Goal: Information Seeking & Learning: Learn about a topic

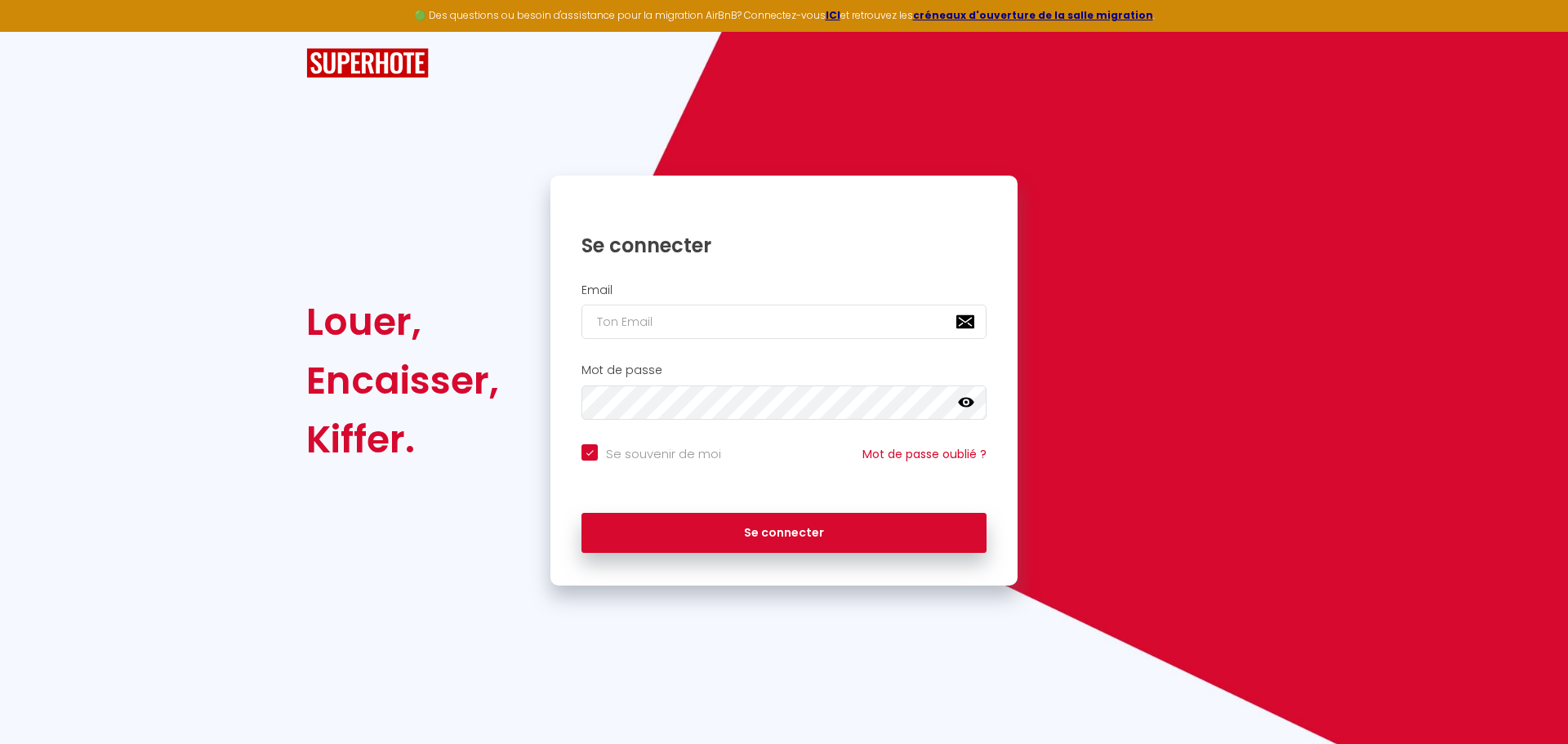
click at [0, 743] on nordpass-portal at bounding box center [0, 744] width 0 height 0
type input "[PERSON_NAME][EMAIL_ADDRESS][DOMAIN_NAME]"
checkbox input "true"
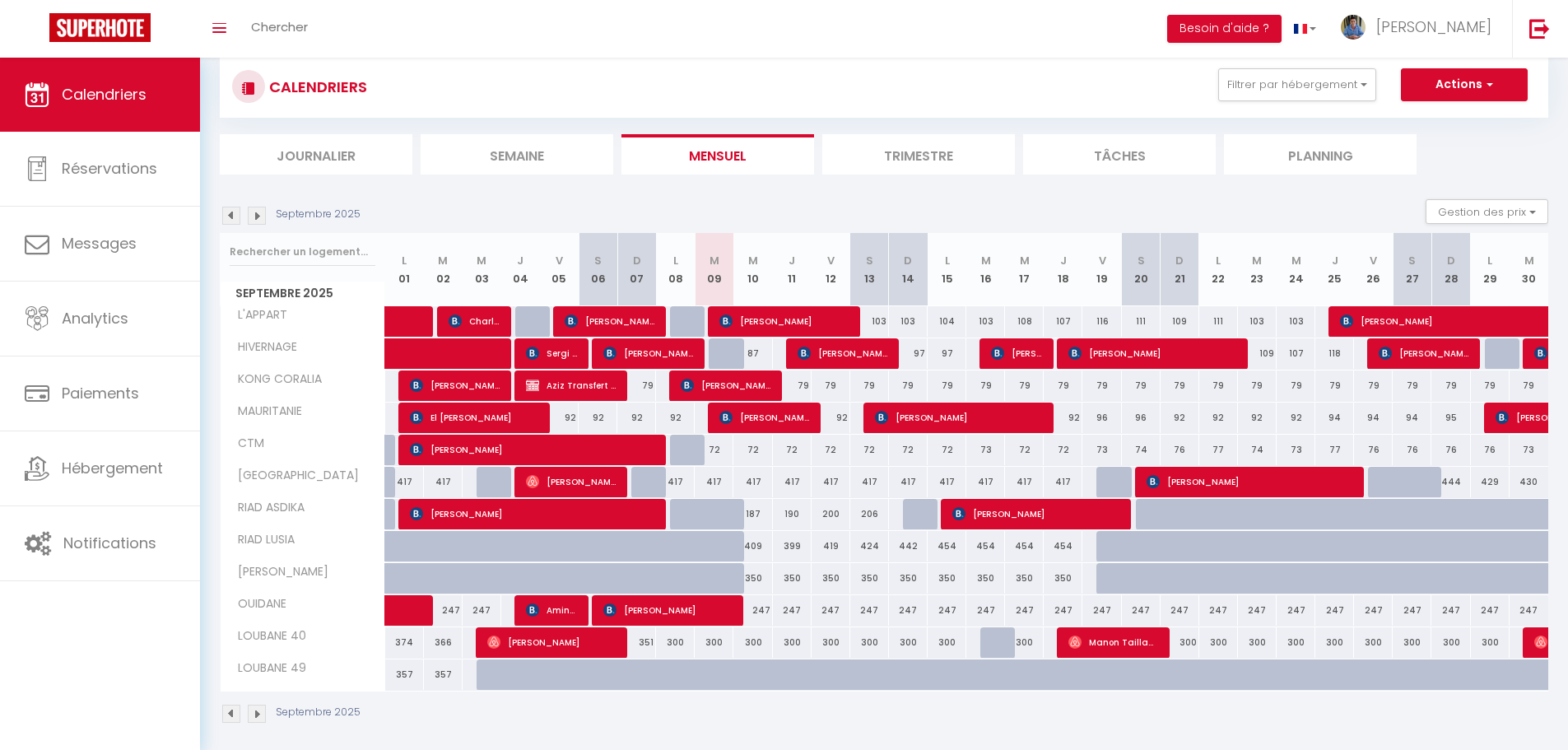
scroll to position [57, 0]
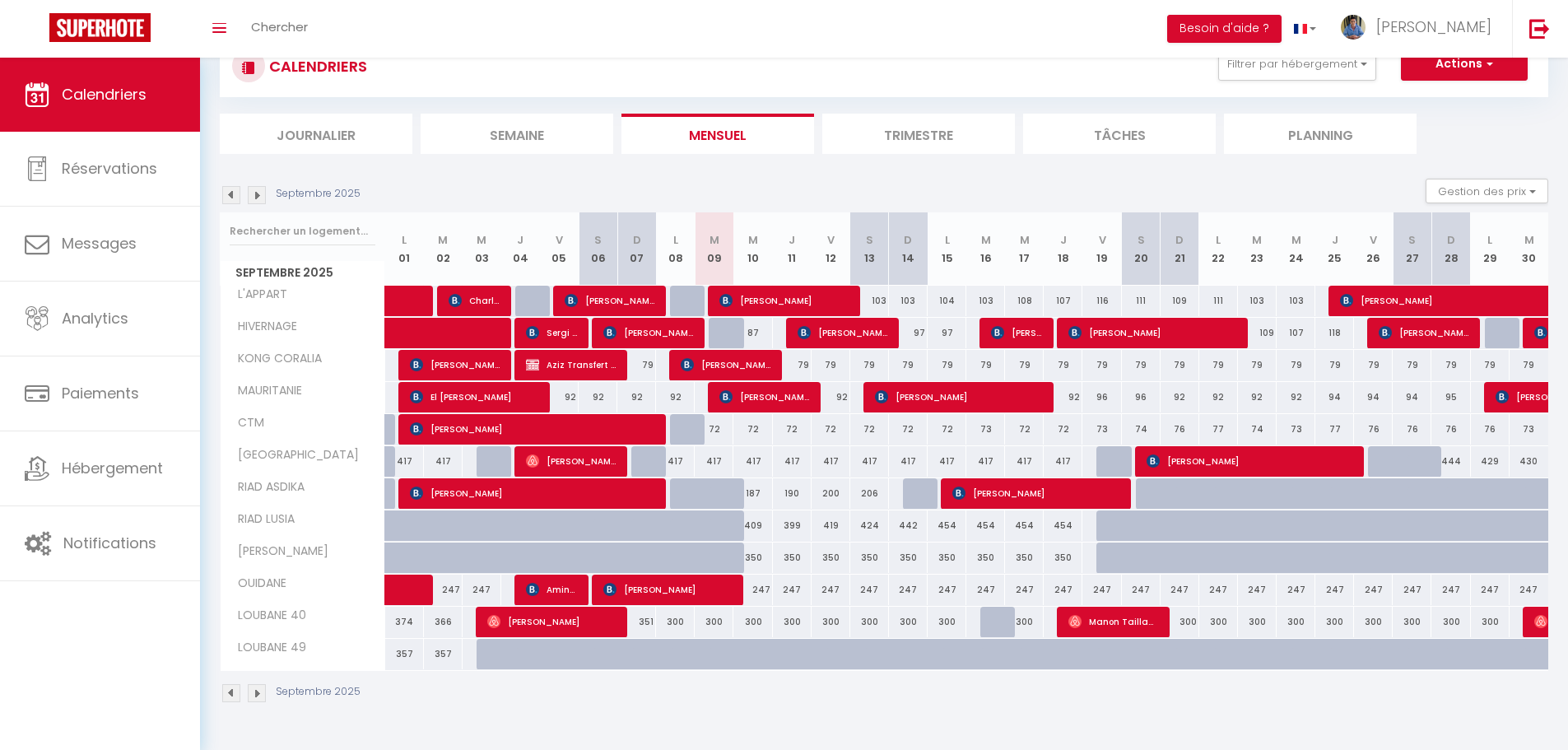
click at [722, 322] on div at bounding box center [727, 333] width 39 height 31
type input "87"
type input "[DATE]"
type input "Mer 10 Septembre 2025"
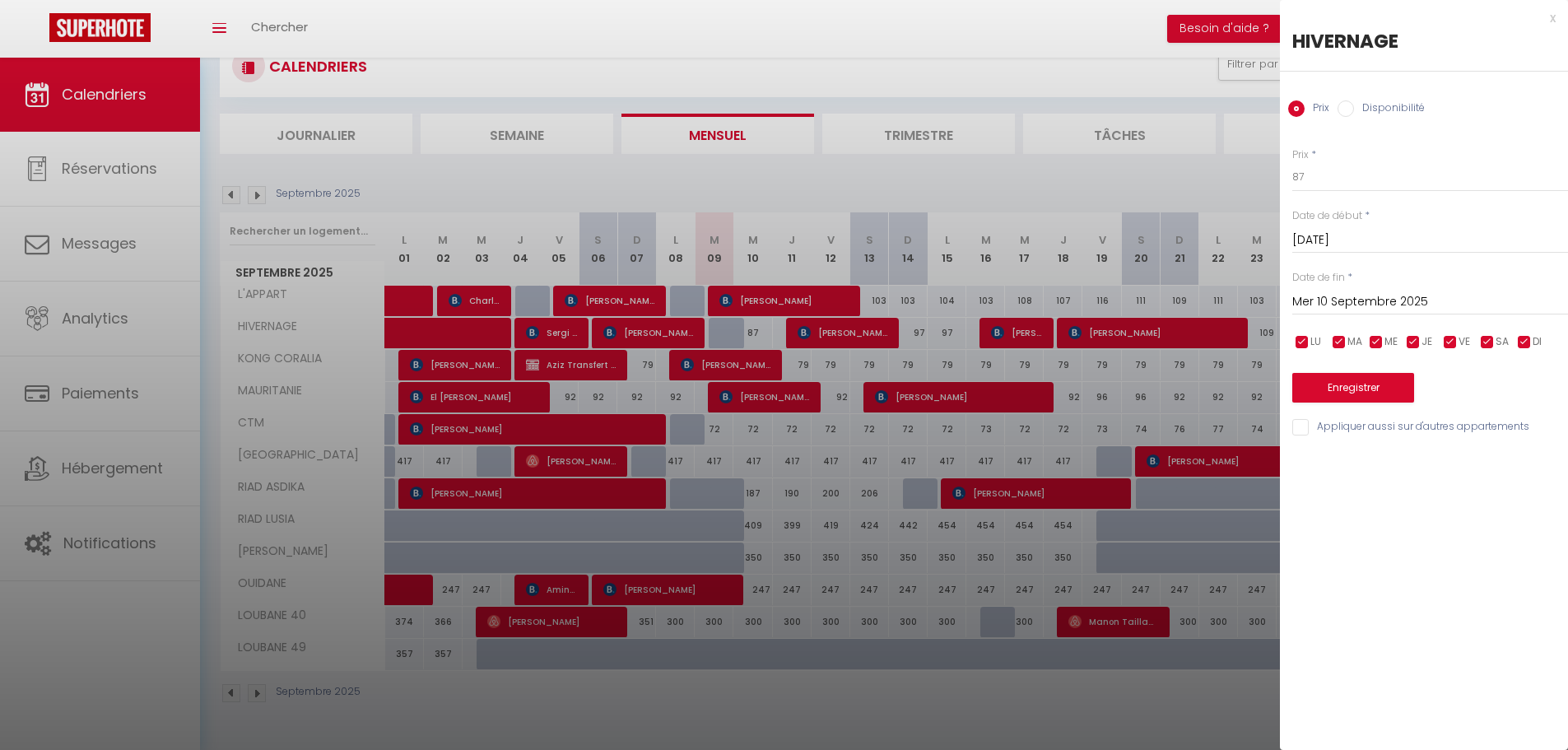
click at [1365, 106] on label "Disponibilité" at bounding box center [1389, 109] width 71 height 18
click at [1354, 106] on input "Disponibilité" at bounding box center [1345, 108] width 16 height 16
radio input "true"
radio input "false"
click at [1339, 388] on button "Enregistrer" at bounding box center [1352, 388] width 122 height 29
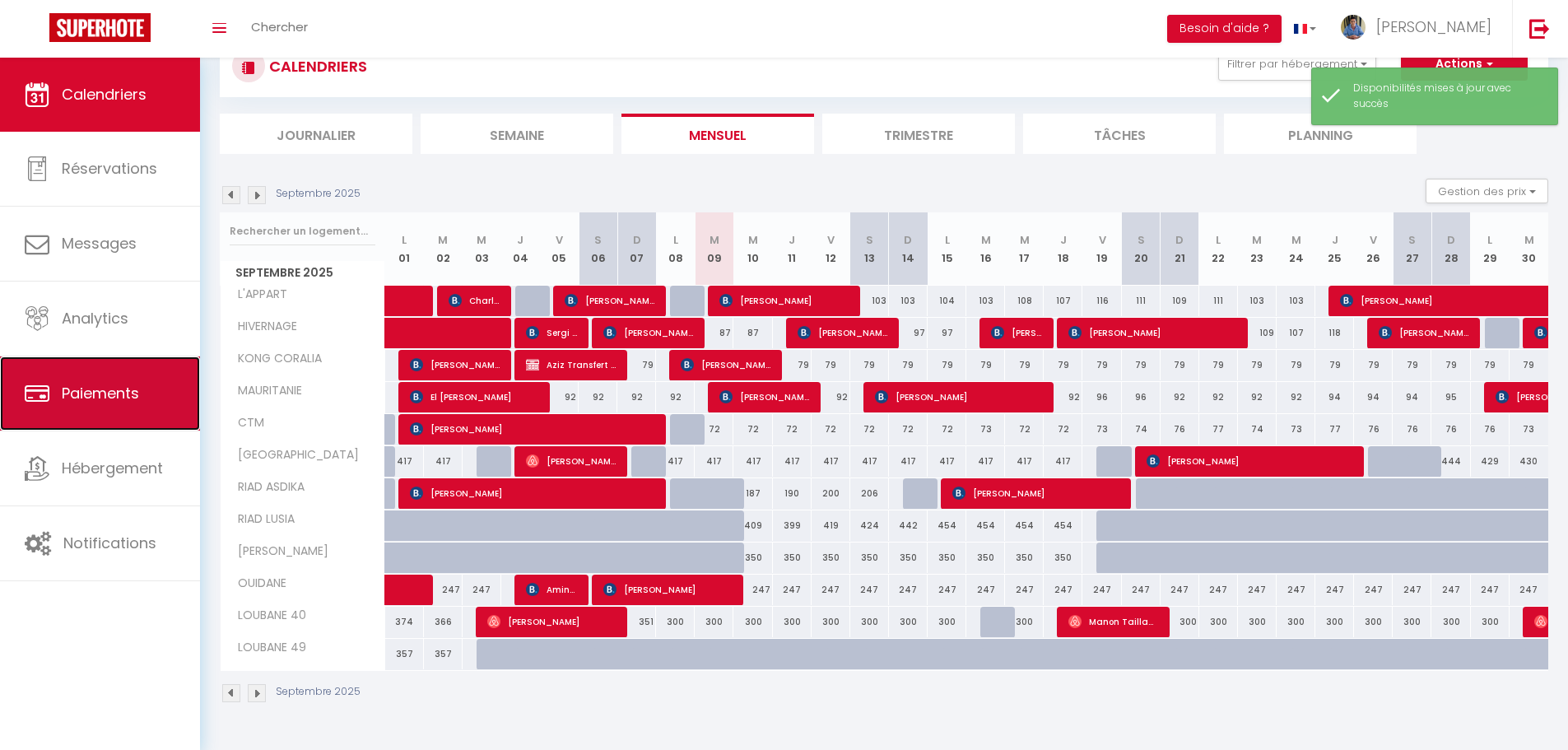
click at [99, 413] on link "Paiements" at bounding box center [100, 393] width 200 height 74
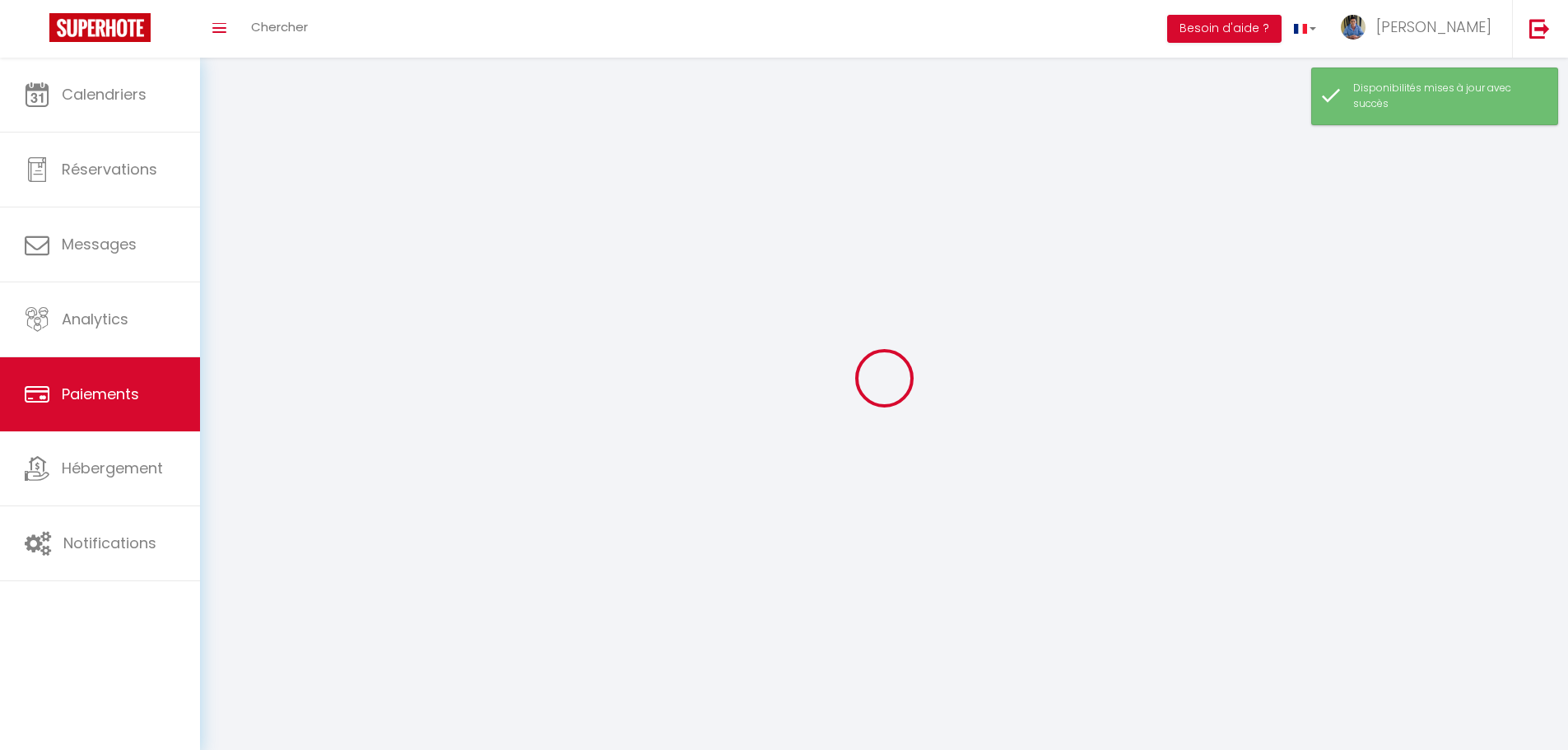
select select "2"
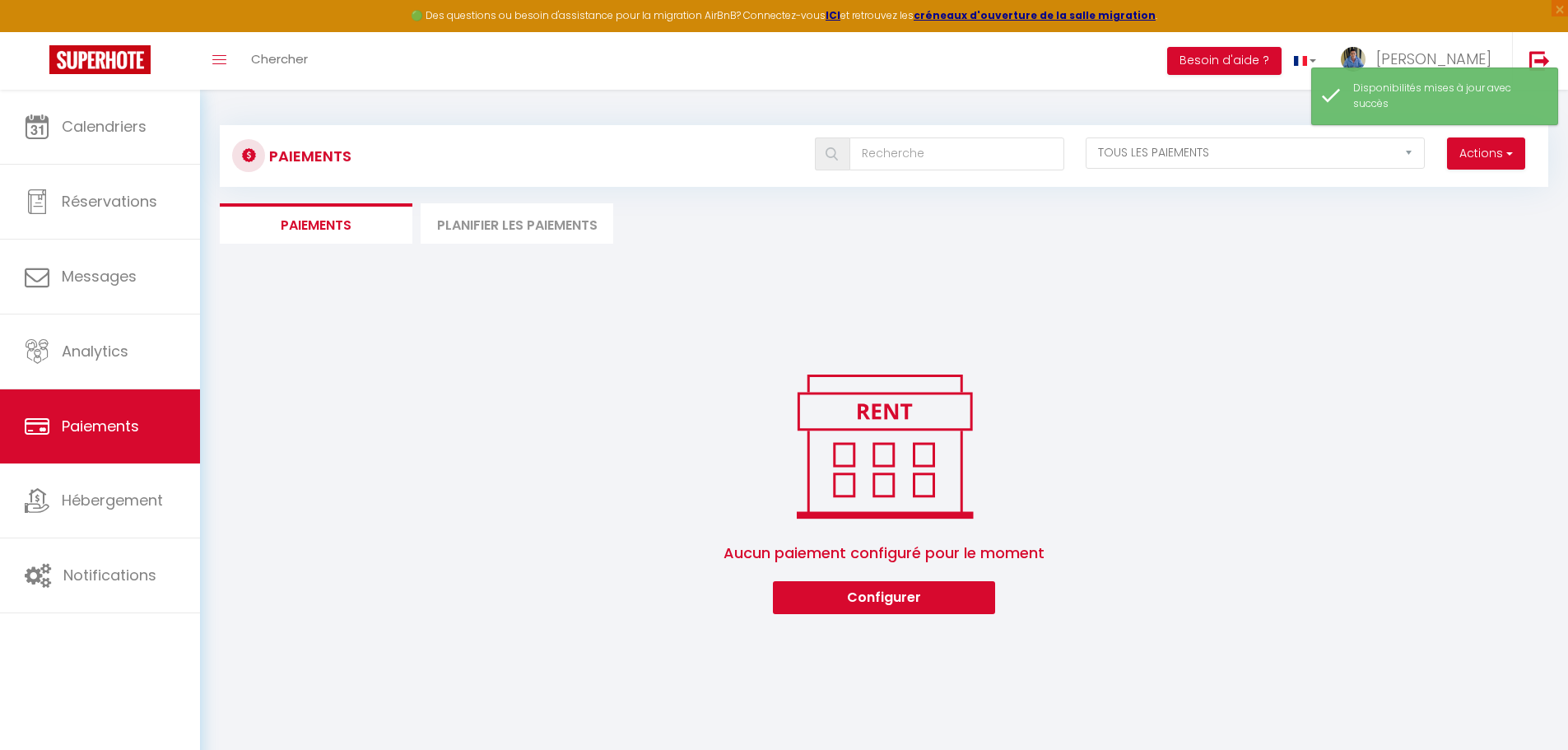
click at [1267, 237] on ul "Paiements Planifier les paiements" at bounding box center [884, 223] width 1329 height 41
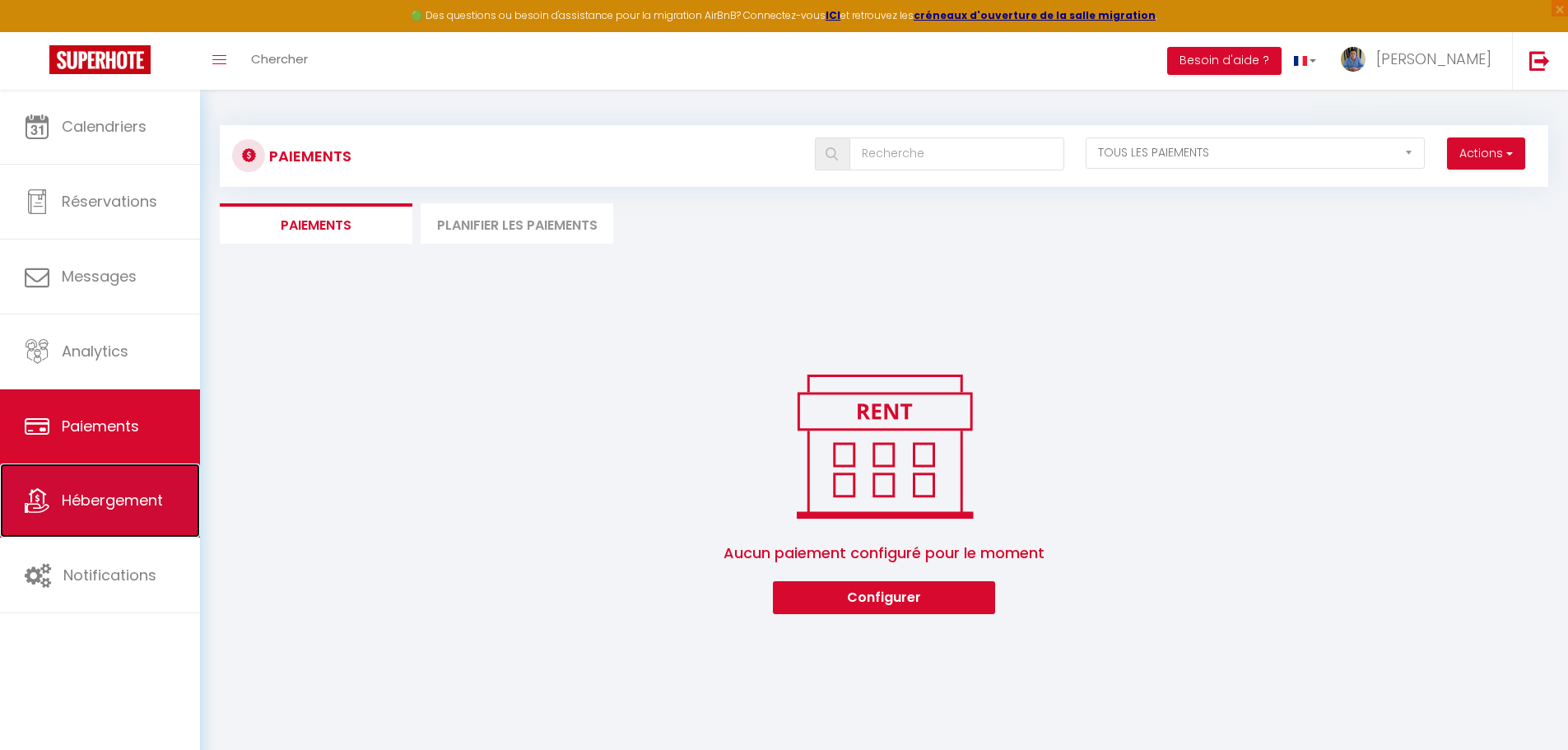
click at [68, 486] on link "Hébergement" at bounding box center [100, 500] width 200 height 74
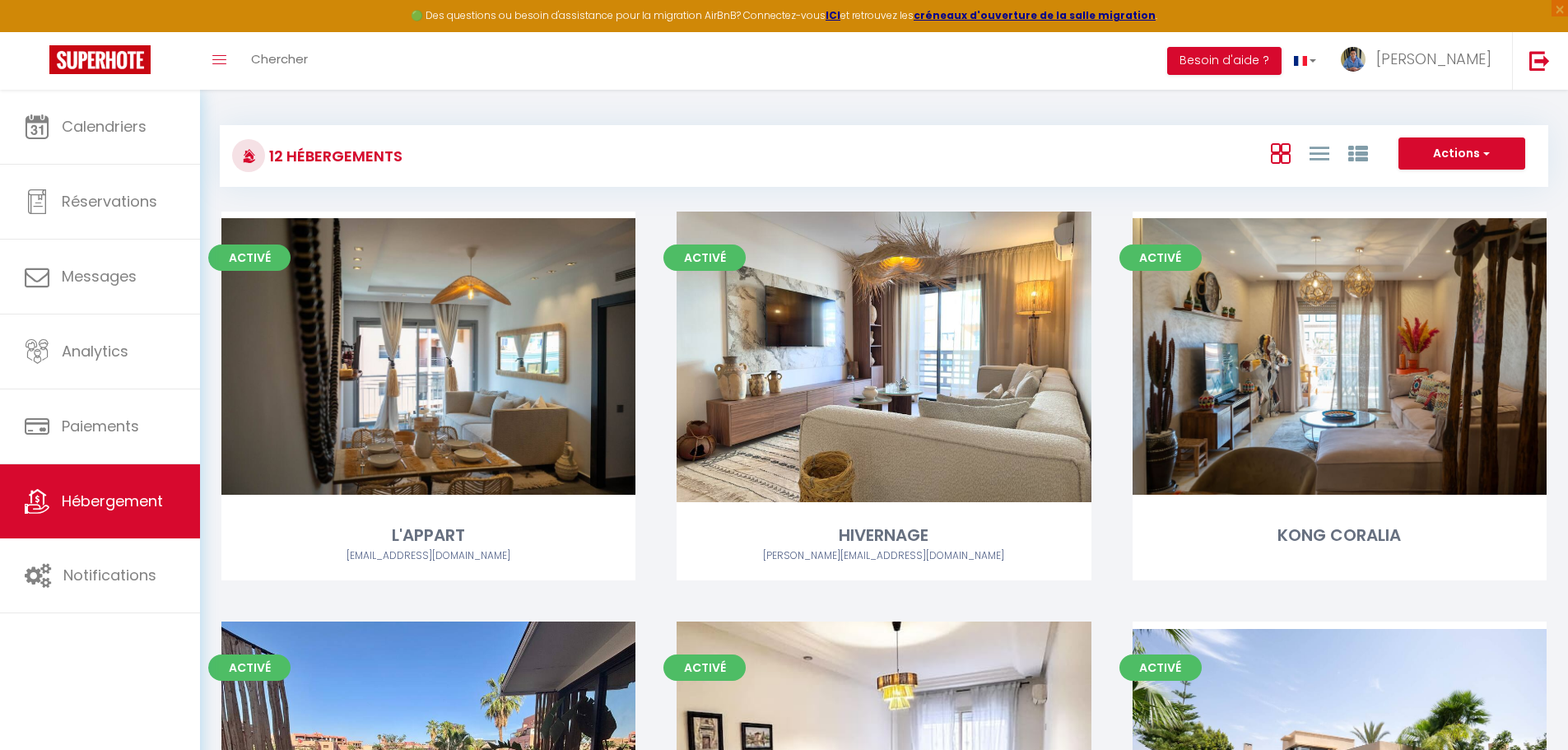
drag, startPoint x: 419, startPoint y: 153, endPoint x: 404, endPoint y: 156, distance: 15.3
click at [404, 156] on div "12 Hébergements" at bounding box center [442, 155] width 442 height 37
drag, startPoint x: 396, startPoint y: 155, endPoint x: 270, endPoint y: 170, distance: 126.9
click at [270, 170] on h3 "12 Hébergements" at bounding box center [334, 155] width 138 height 37
click at [347, 177] on div "12 Hébergements Actions Créer un Hébergement Nouveau groupe" at bounding box center [884, 156] width 1329 height 62
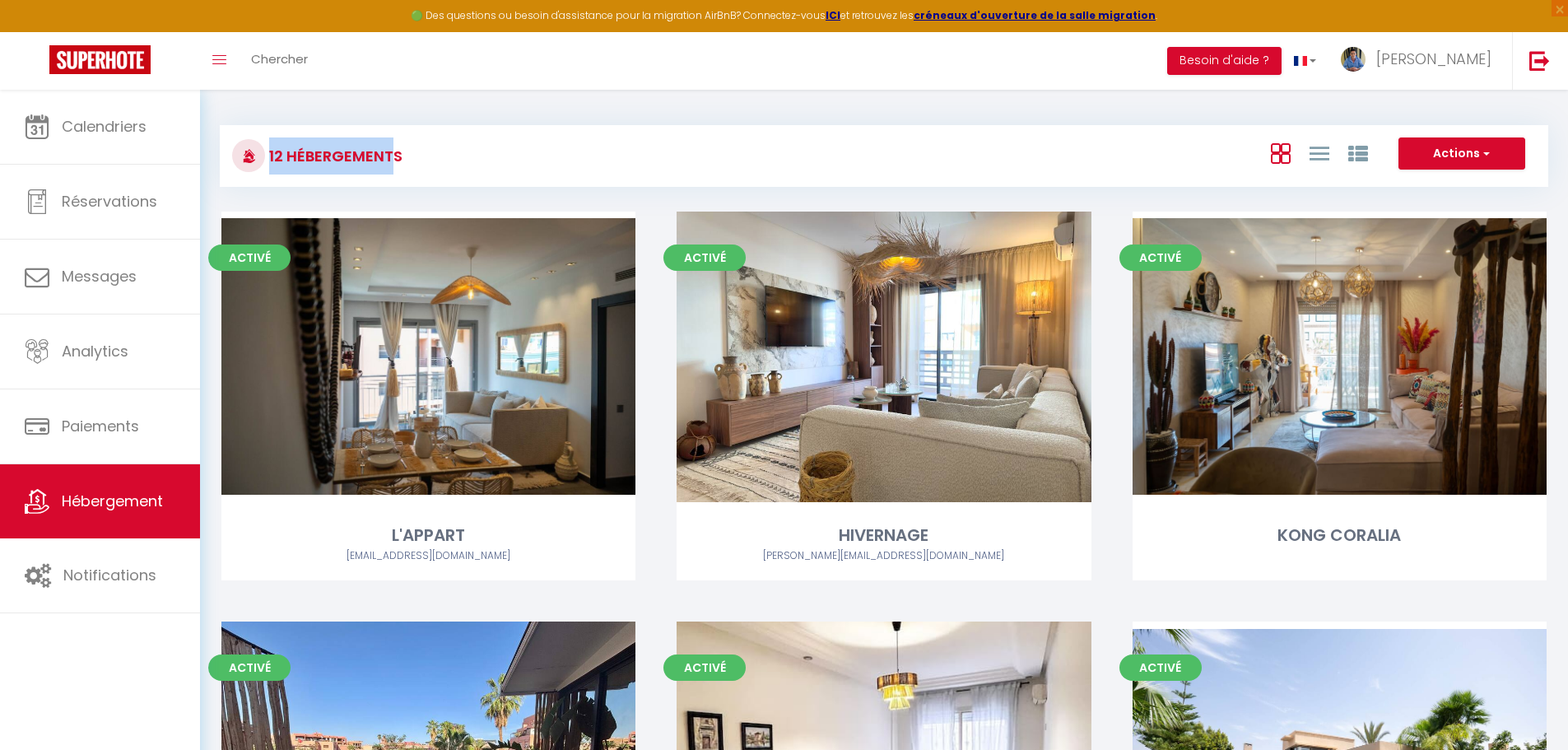
drag, startPoint x: 406, startPoint y: 157, endPoint x: 395, endPoint y: 159, distance: 11.2
click at [395, 159] on div "12 Hébergements" at bounding box center [442, 155] width 442 height 37
drag, startPoint x: 399, startPoint y: 159, endPoint x: 257, endPoint y: 168, distance: 142.3
click at [257, 168] on div "12 Hébergements" at bounding box center [317, 155] width 171 height 37
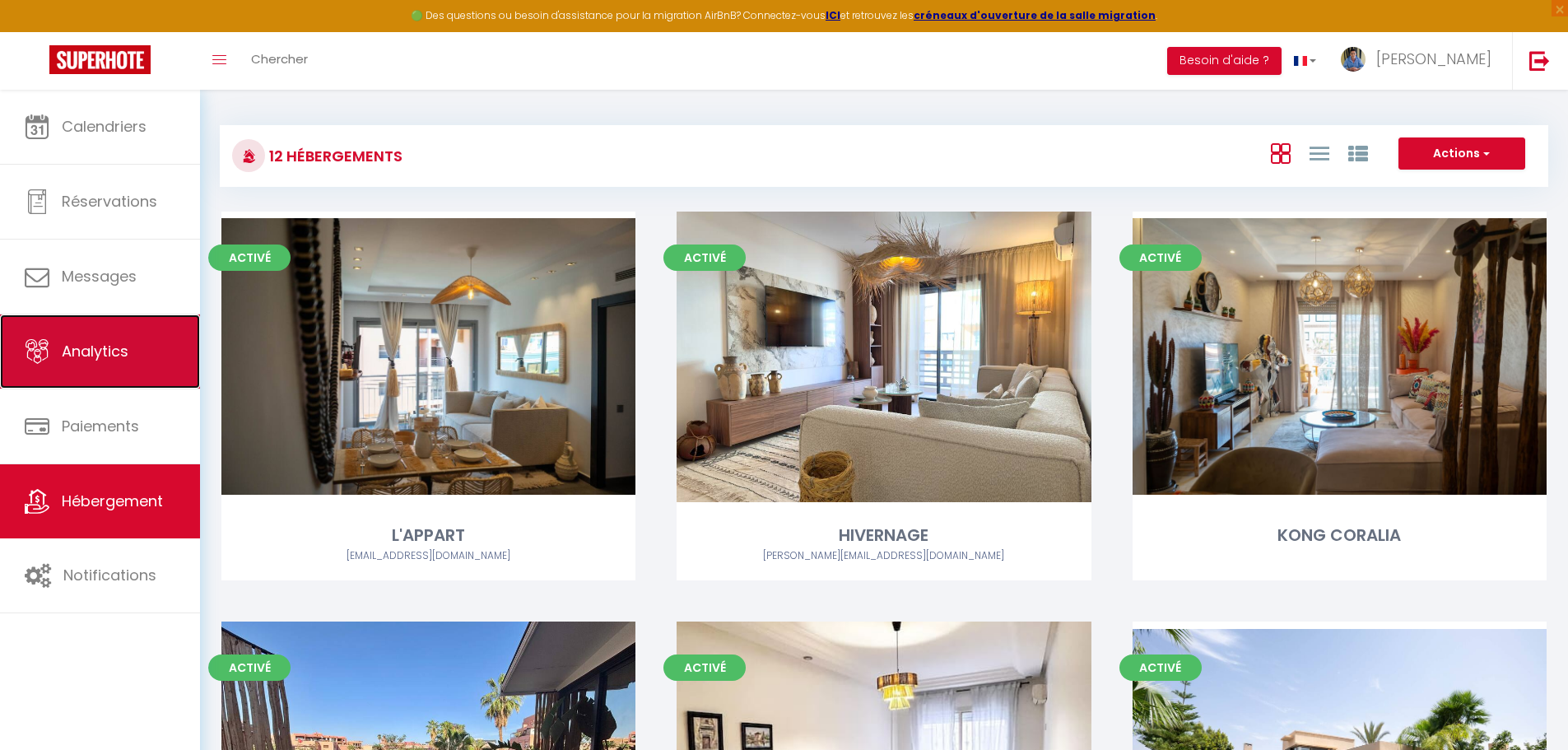
click at [121, 374] on link "Analytics" at bounding box center [100, 351] width 200 height 74
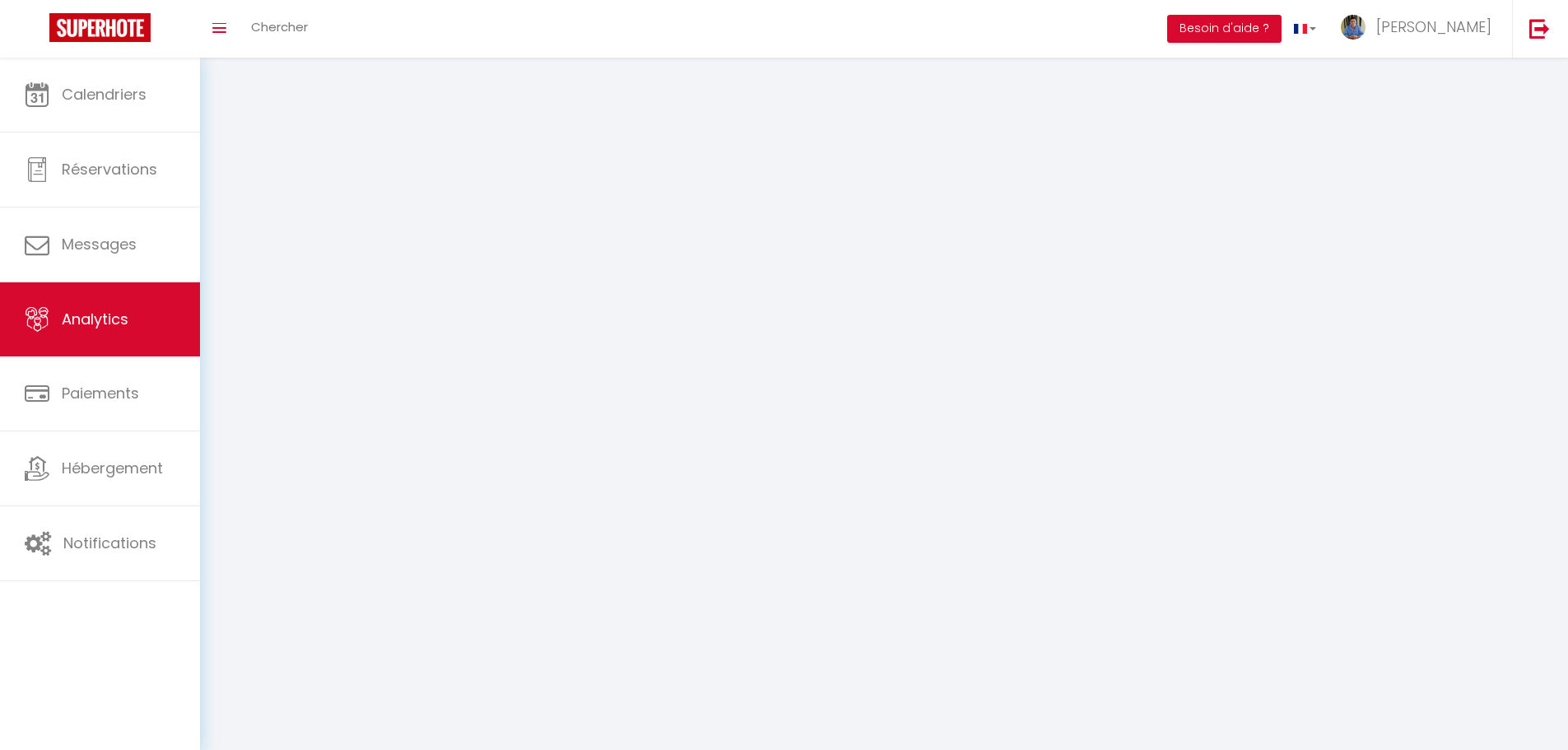
select select "2025"
select select "9"
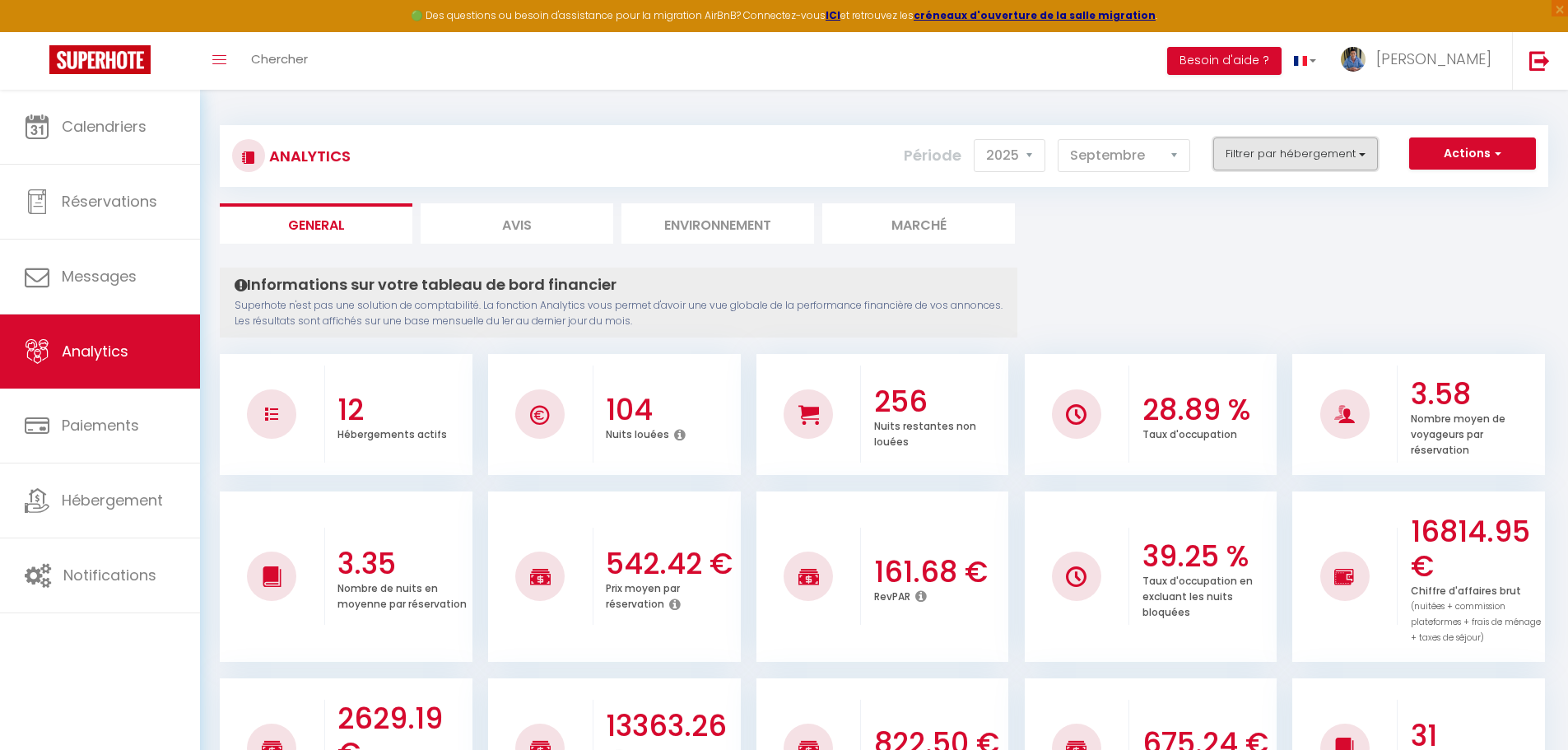
click at [1247, 148] on button "Filtrer par hébergement" at bounding box center [1295, 154] width 165 height 33
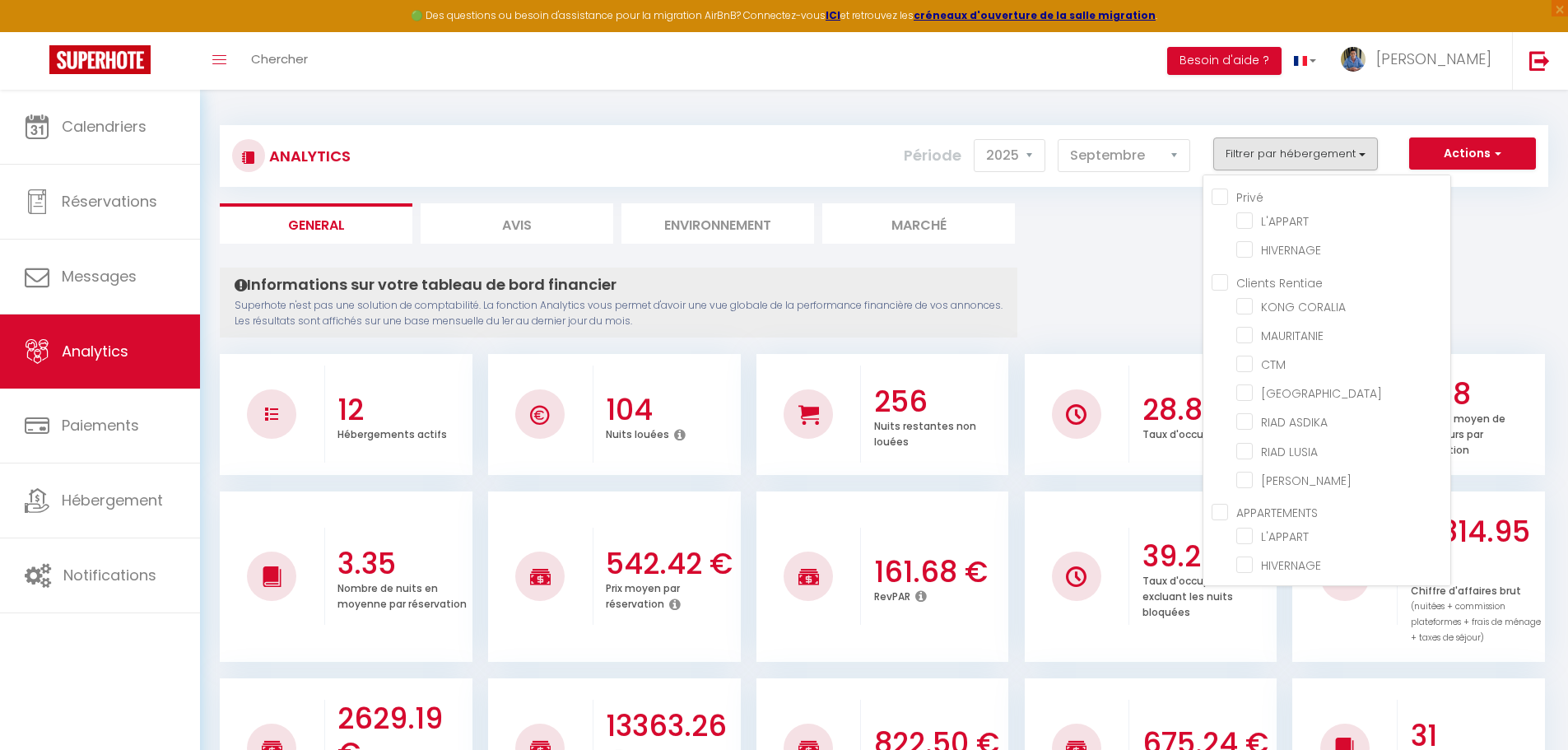
click at [1215, 202] on input "Privé" at bounding box center [1331, 195] width 238 height 16
checkbox input "true"
checkbox CORALIA "false"
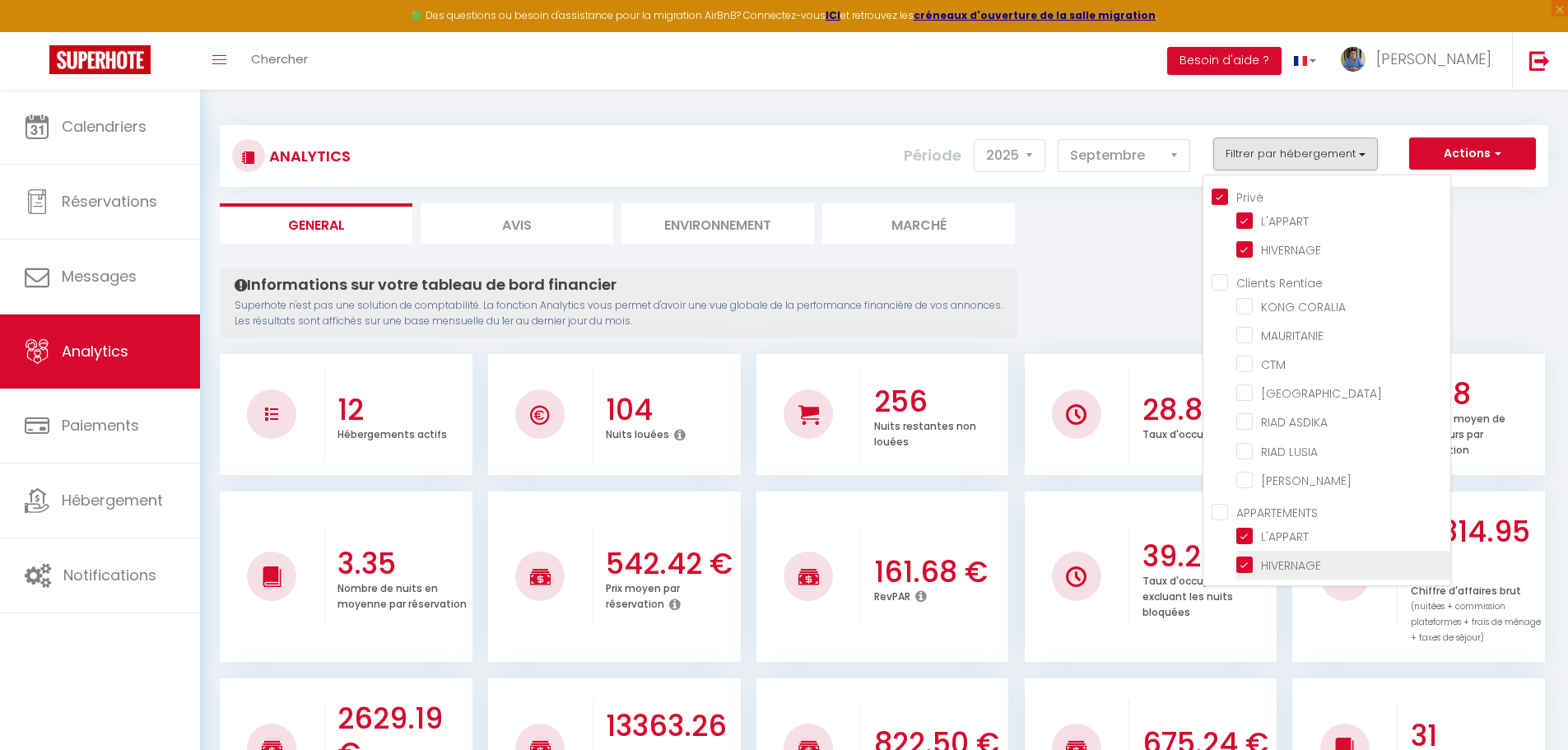
checkbox input "false"
checkbox LOULOU "false"
checkbox ASDIKA "false"
checkbox LUSIA "false"
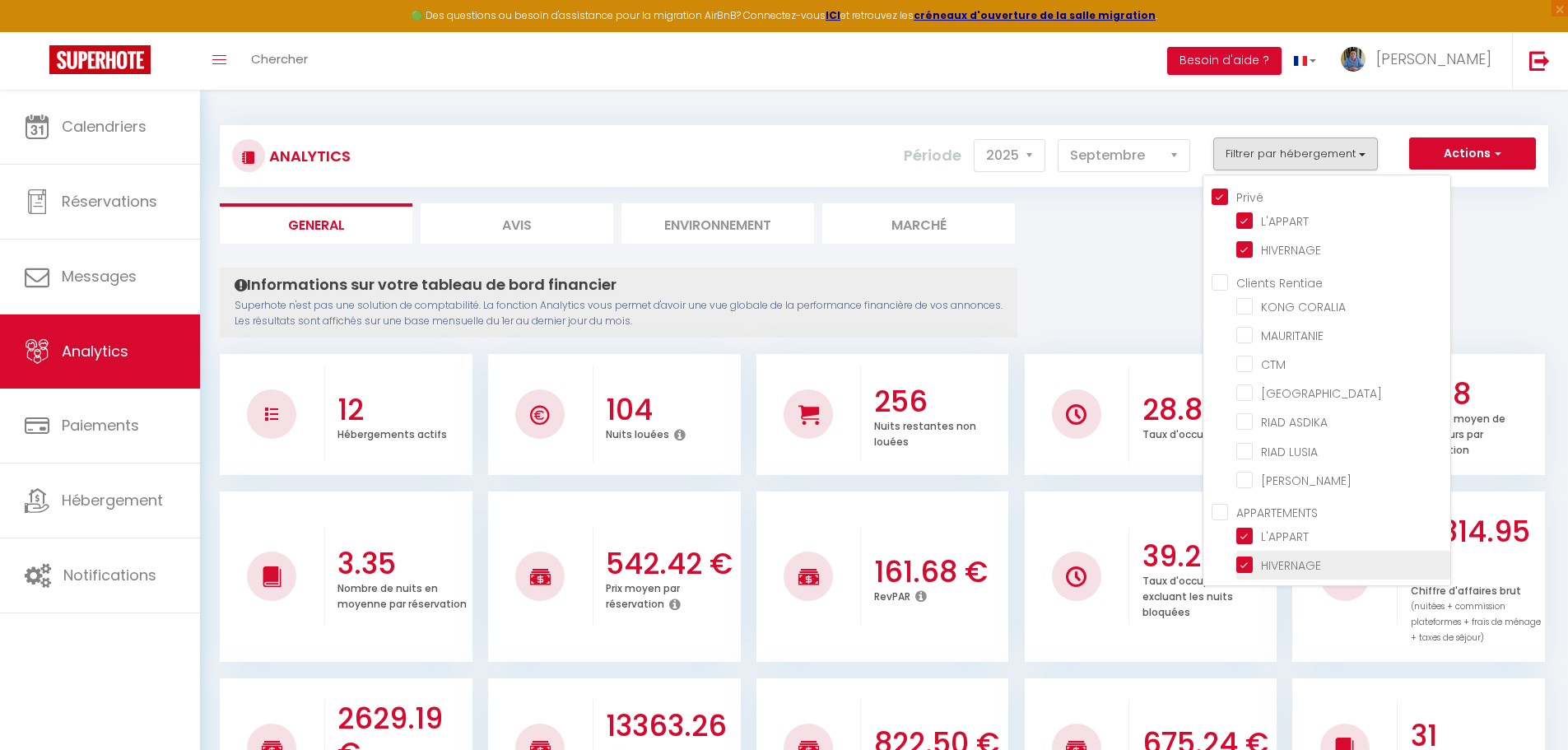
checkbox KELLY "false"
checkbox input "true"
checkbox CORALIA "false"
checkbox input "false"
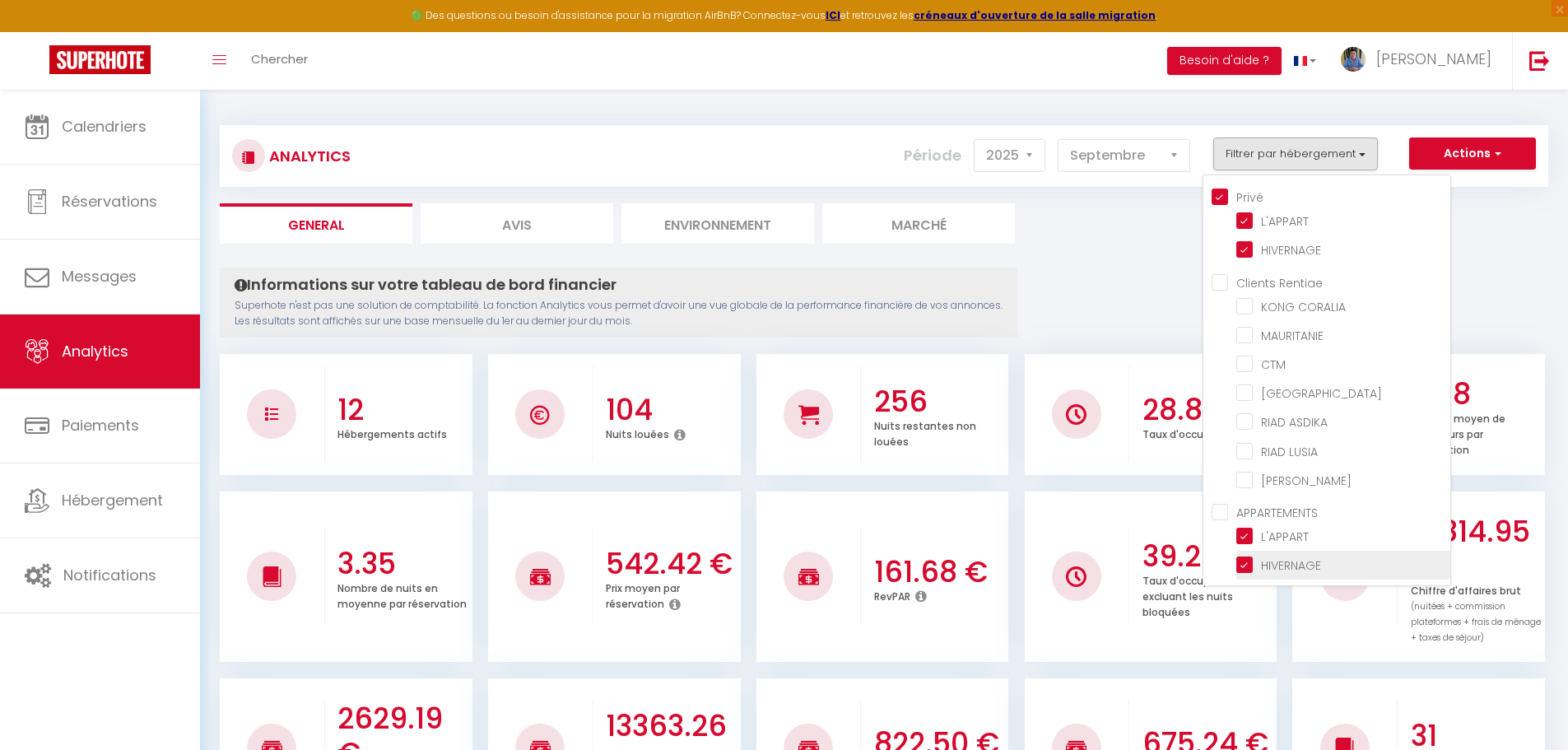
checkbox input "false"
checkbox ASDIKA "false"
checkbox LUSIA "false"
checkbox KELLY "false"
checkbox input "false"
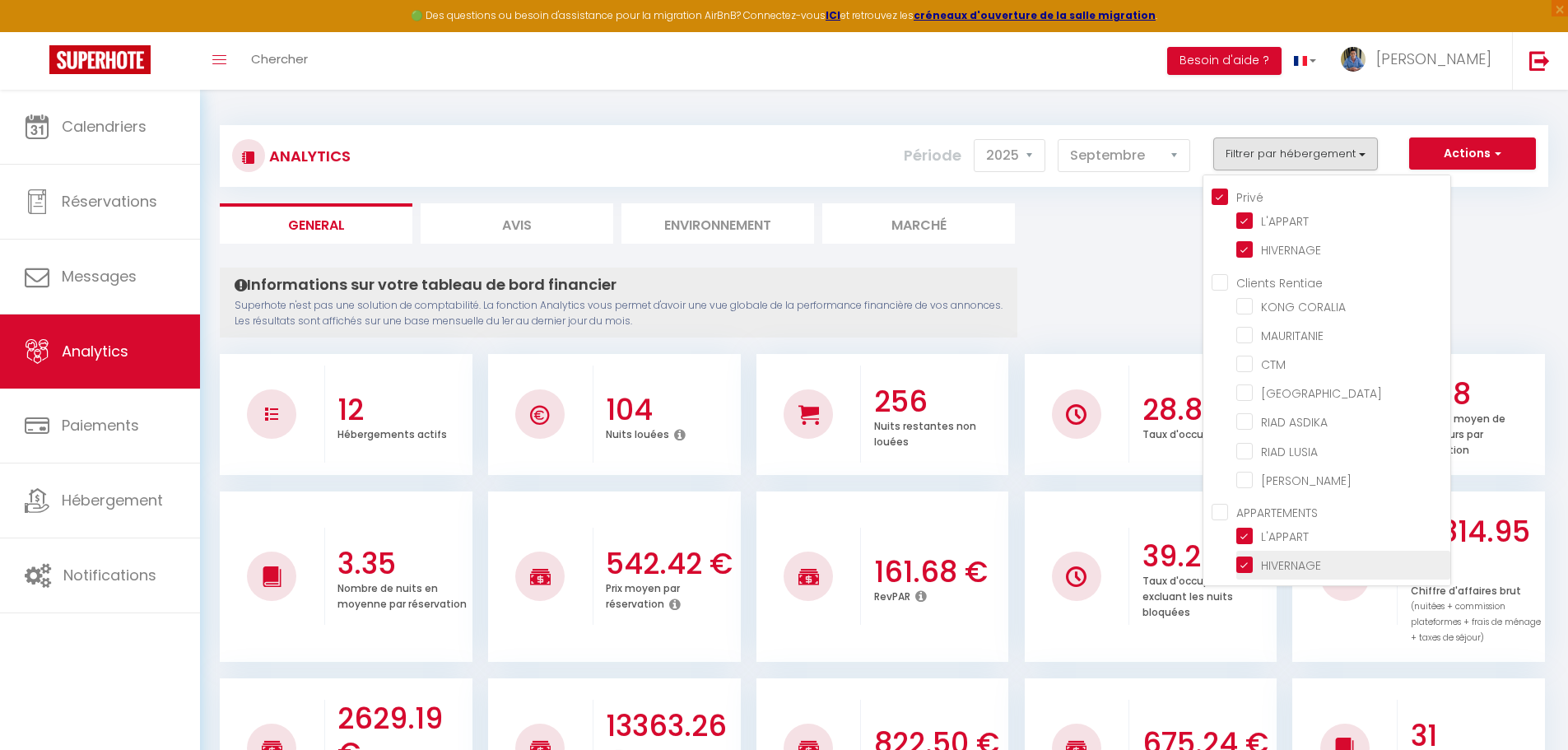
checkbox 40 "false"
checkbox 49 "false"
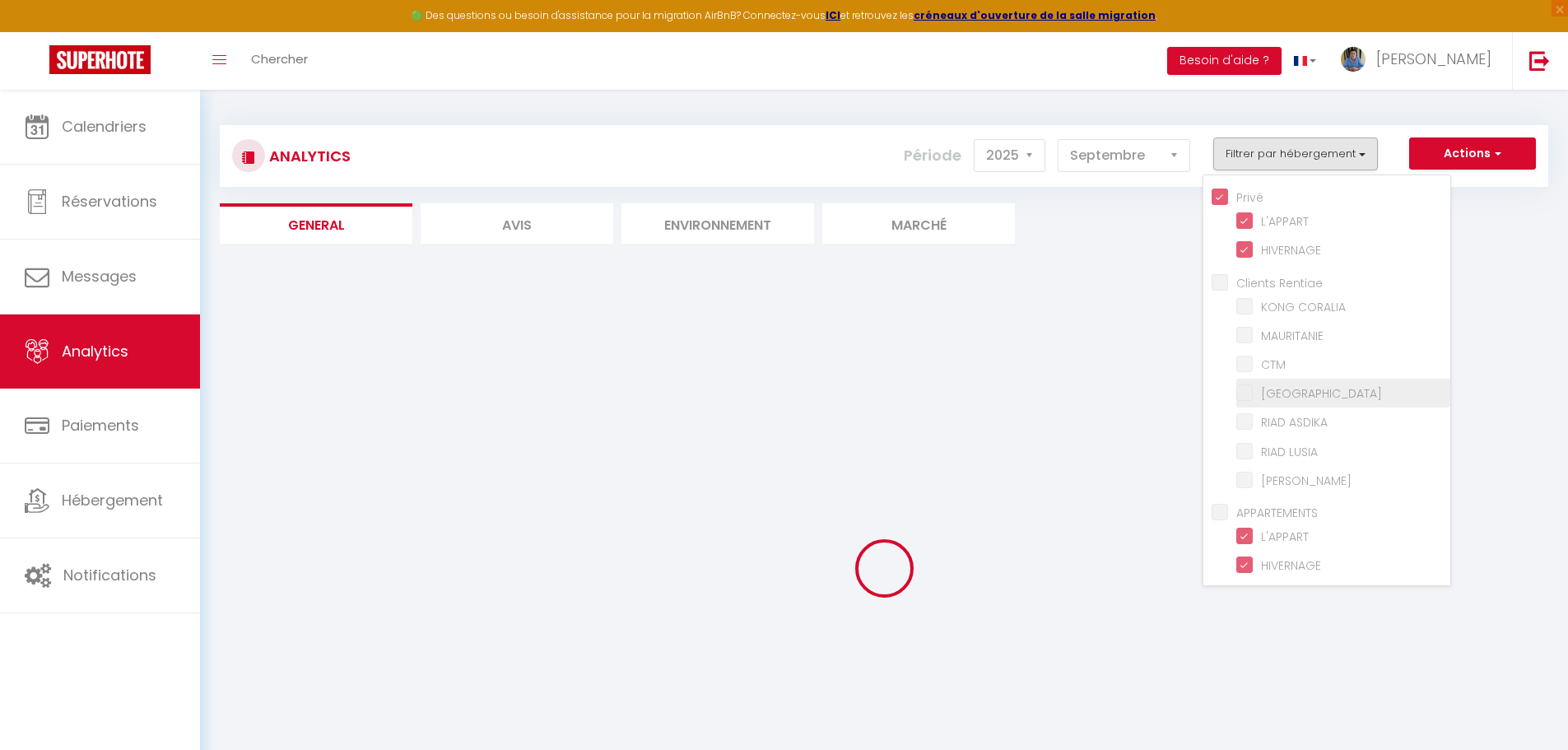
checkbox CORALIA "false"
checkbox input "false"
checkbox LOULOU "false"
checkbox ASDIKA "false"
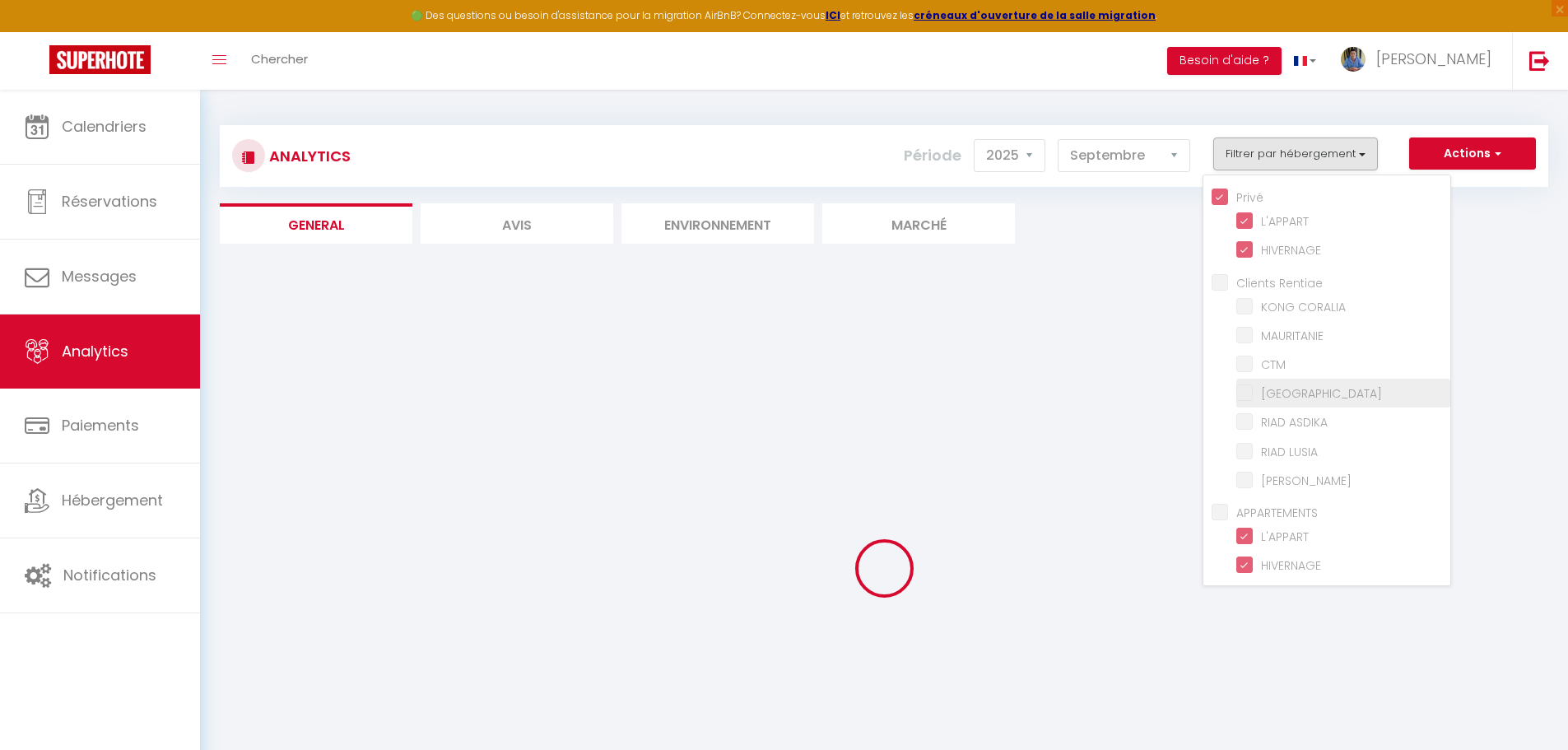
checkbox LUSIA "false"
checkbox KELLY "false"
checkbox CORALIA "false"
checkbox input "false"
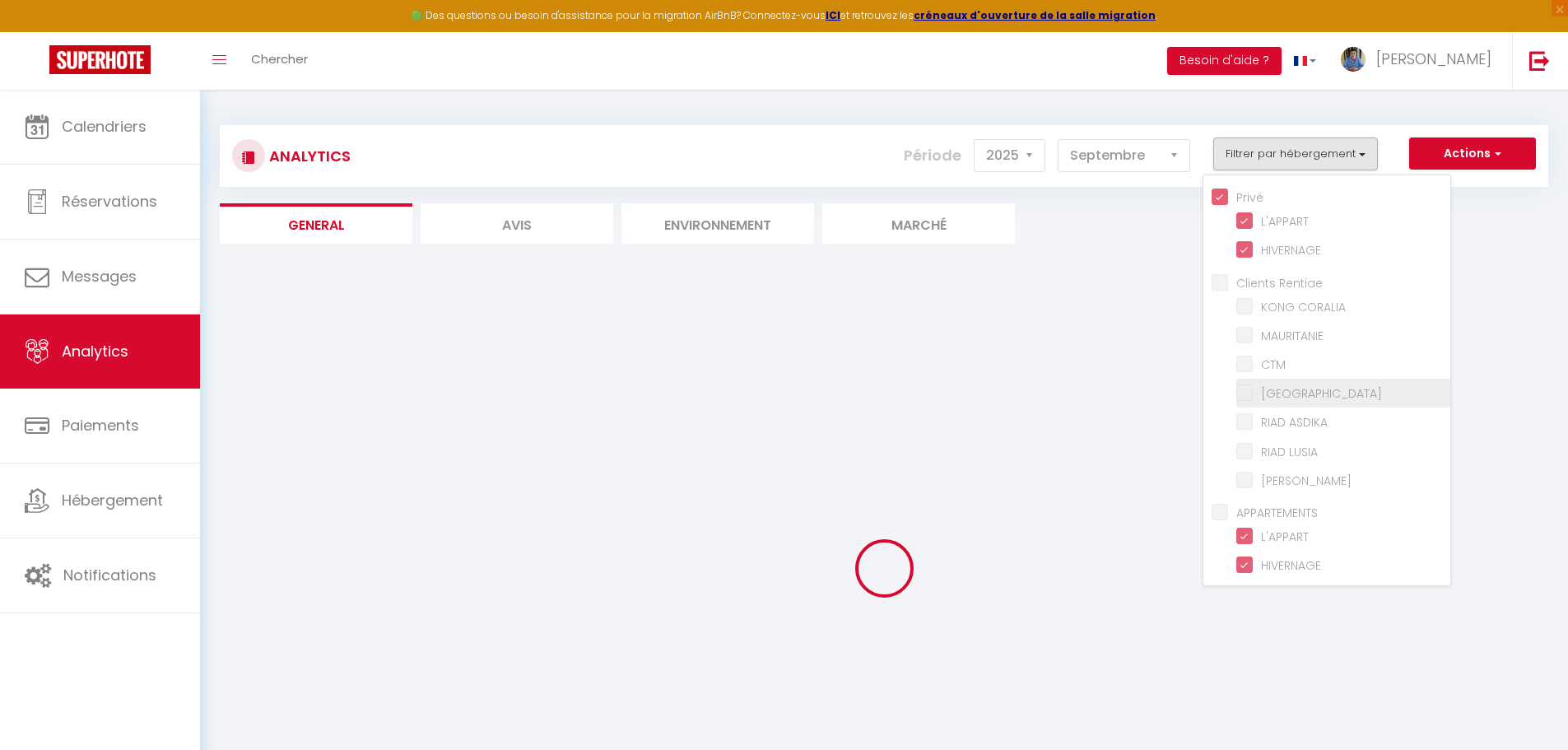
checkbox ASDIKA "false"
checkbox LUSIA "false"
checkbox KELLY "false"
checkbox input "false"
checkbox 40 "false"
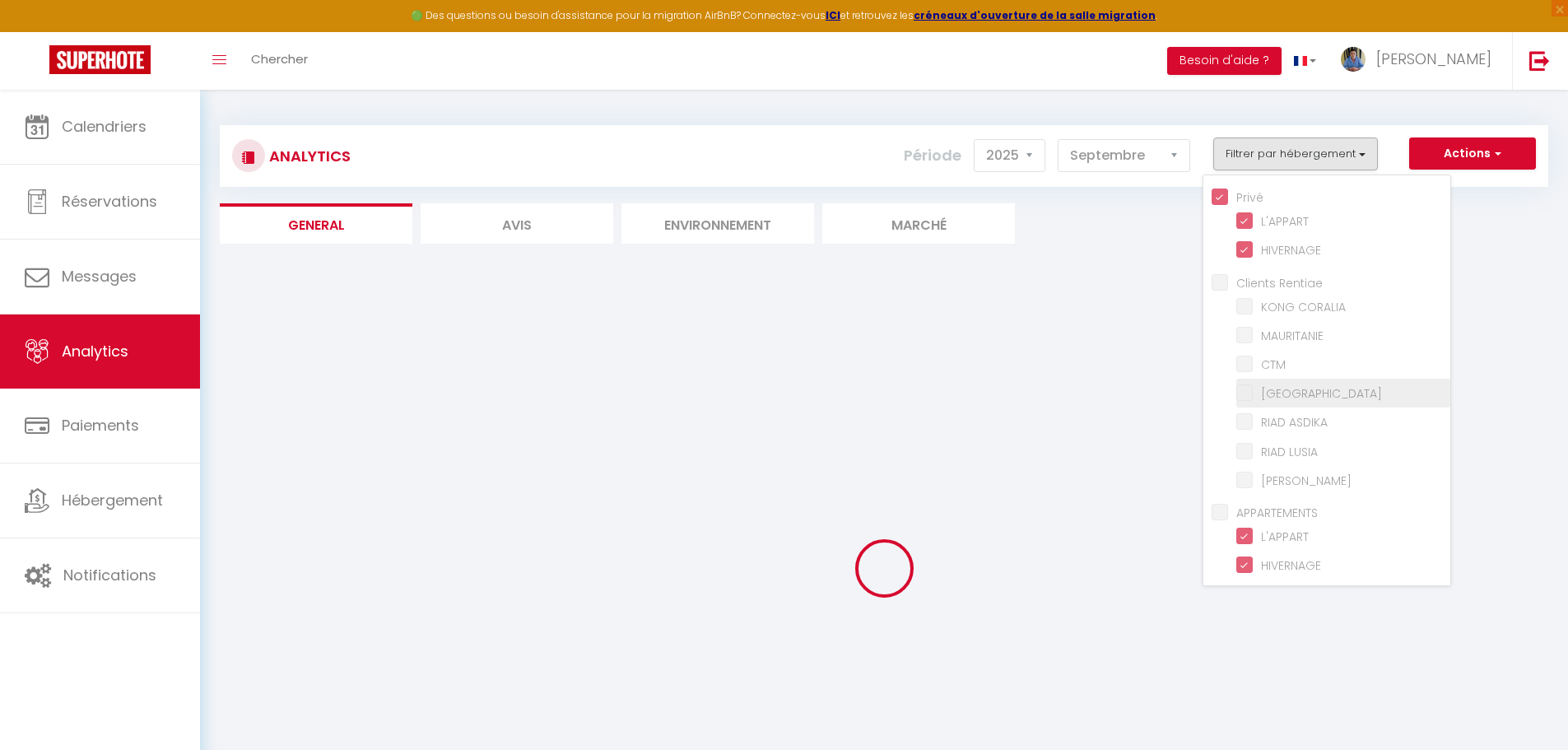
checkbox 49 "false"
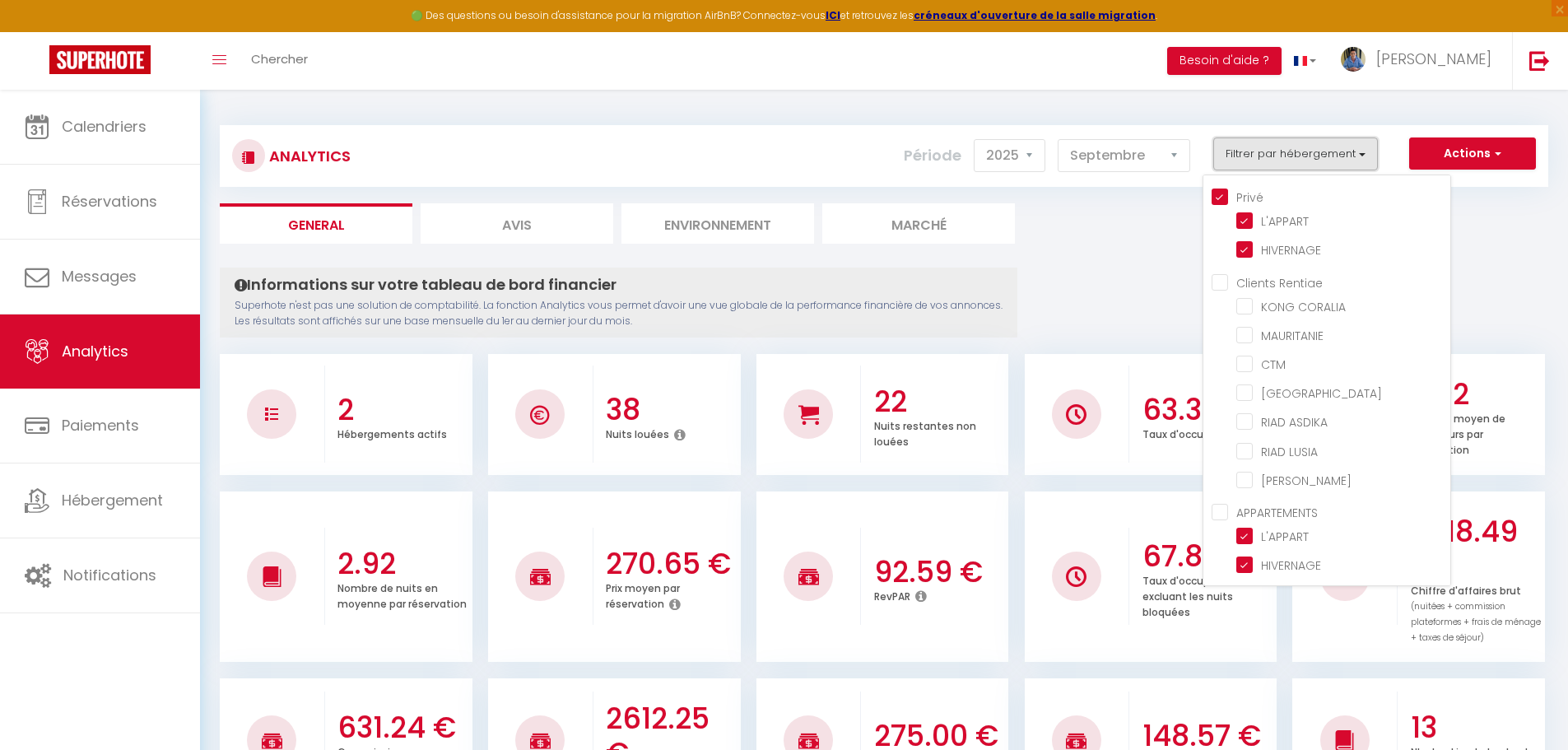
click at [1294, 153] on button "Filtrer par hébergement" at bounding box center [1295, 154] width 165 height 33
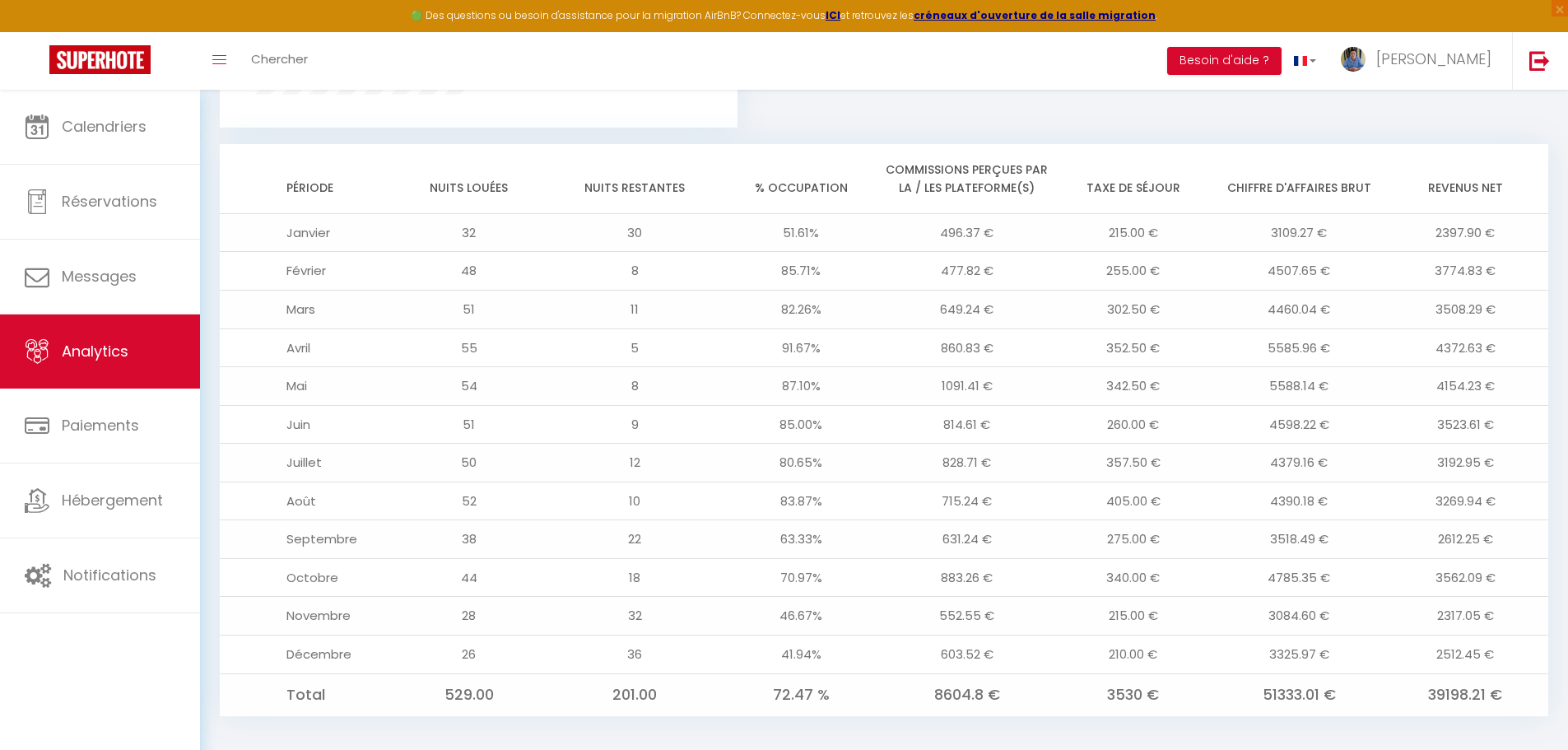
scroll to position [1322, 0]
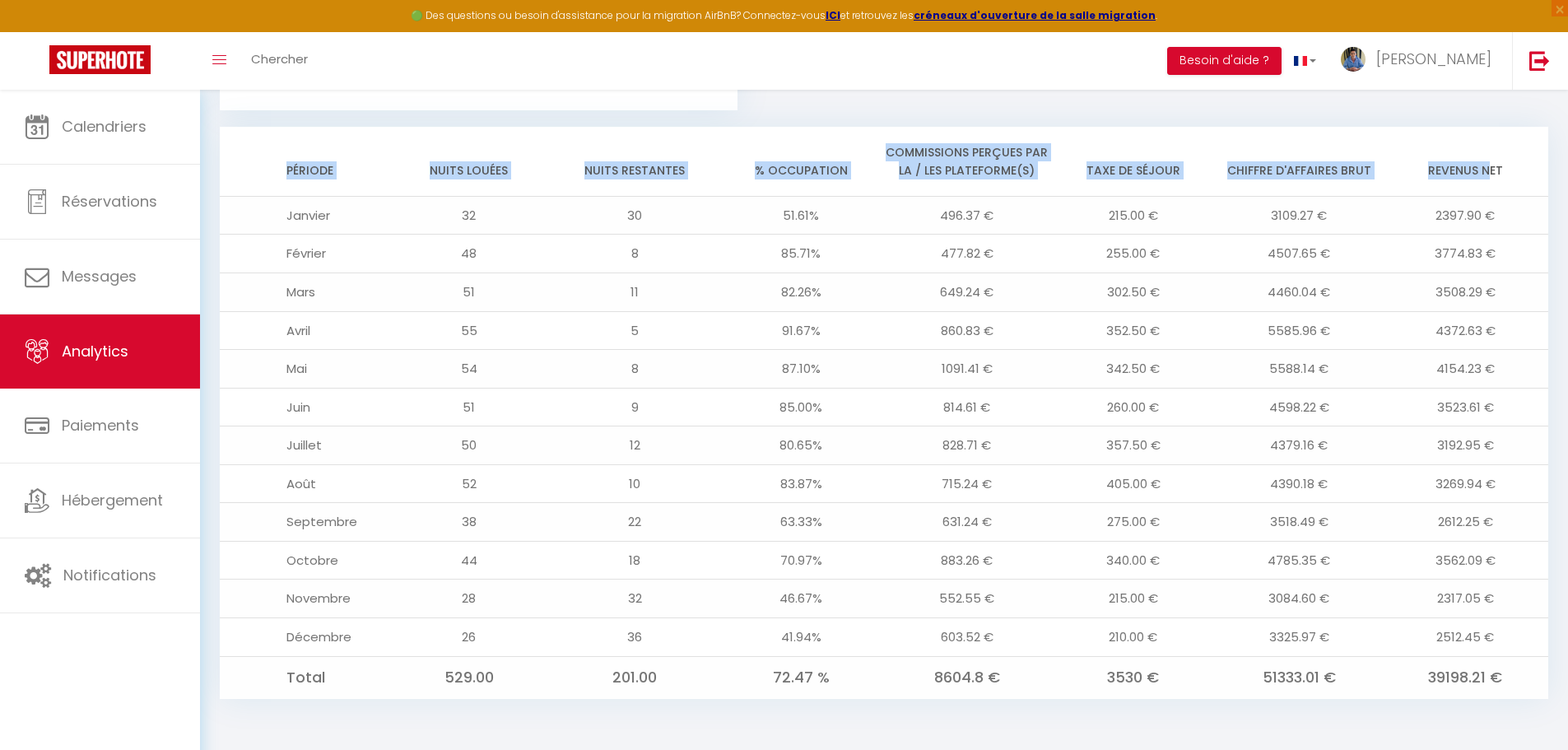
drag, startPoint x: 1489, startPoint y: 165, endPoint x: 270, endPoint y: 171, distance: 1219.0
click at [270, 171] on tr "Période Nuits louées Nuits restantes % Occupation Commissions perçues par la / …" at bounding box center [884, 161] width 1329 height 70
click at [286, 171] on th "Période" at bounding box center [302, 161] width 166 height 70
drag, startPoint x: 294, startPoint y: 167, endPoint x: 1508, endPoint y: 171, distance: 1214.0
click at [1508, 171] on tr "Période Nuits louées Nuits restantes % Occupation Commissions perçues par la / …" at bounding box center [884, 161] width 1329 height 70
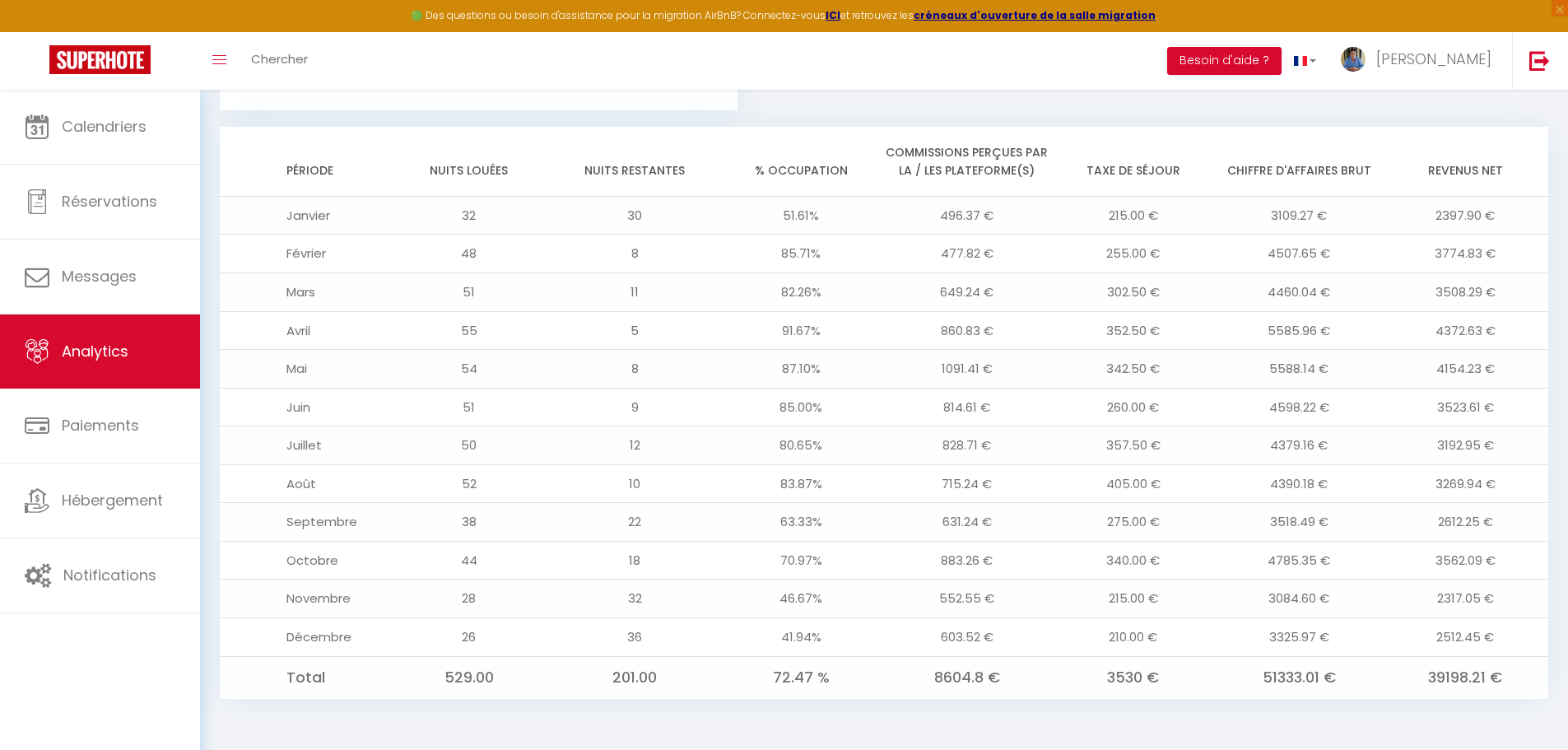
click at [874, 250] on td "85.71%" at bounding box center [801, 253] width 166 height 39
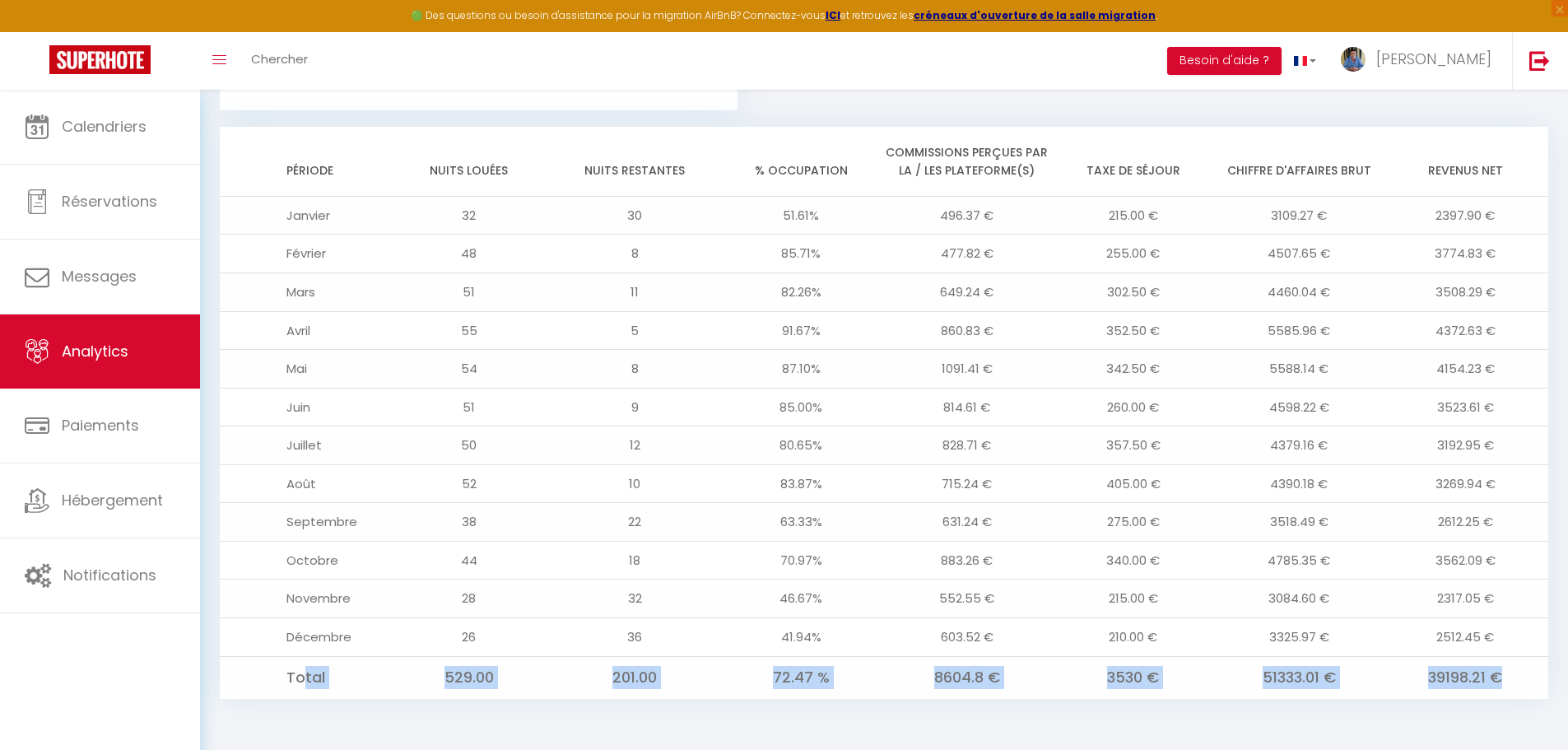
drag, startPoint x: 302, startPoint y: 670, endPoint x: 1478, endPoint y: 700, distance: 1176.4
drag, startPoint x: 1493, startPoint y: 688, endPoint x: 1503, endPoint y: 677, distance: 14.9
click at [1501, 677] on td "39198.21 €" at bounding box center [1464, 677] width 166 height 42
drag, startPoint x: 1519, startPoint y: 674, endPoint x: 328, endPoint y: 677, distance: 1191.0
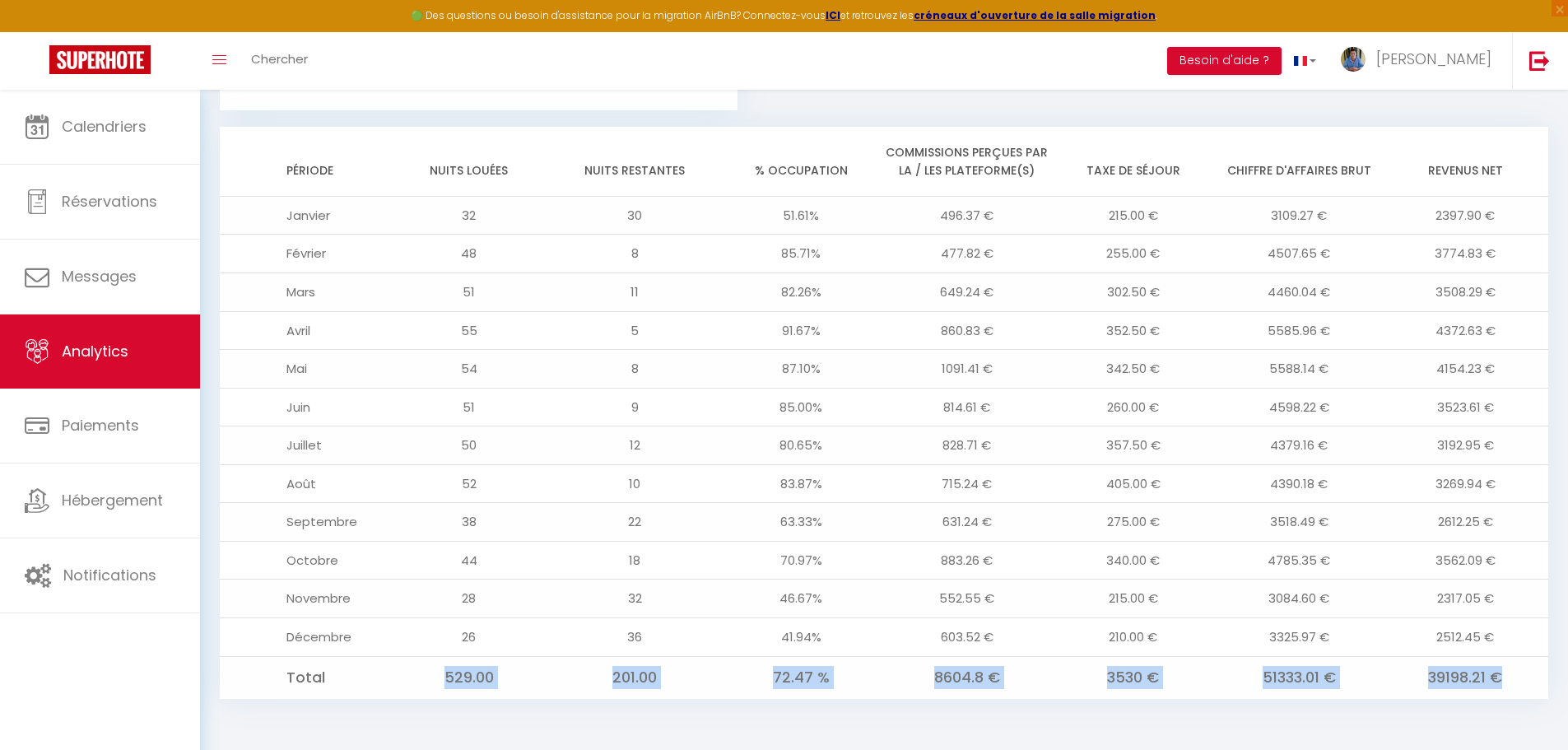
click at [328, 677] on tr "Total 529.00 201.00 72.47 % 8604.8 € 3530 € 51333.01 € 39198.21 €" at bounding box center [884, 677] width 1329 height 42
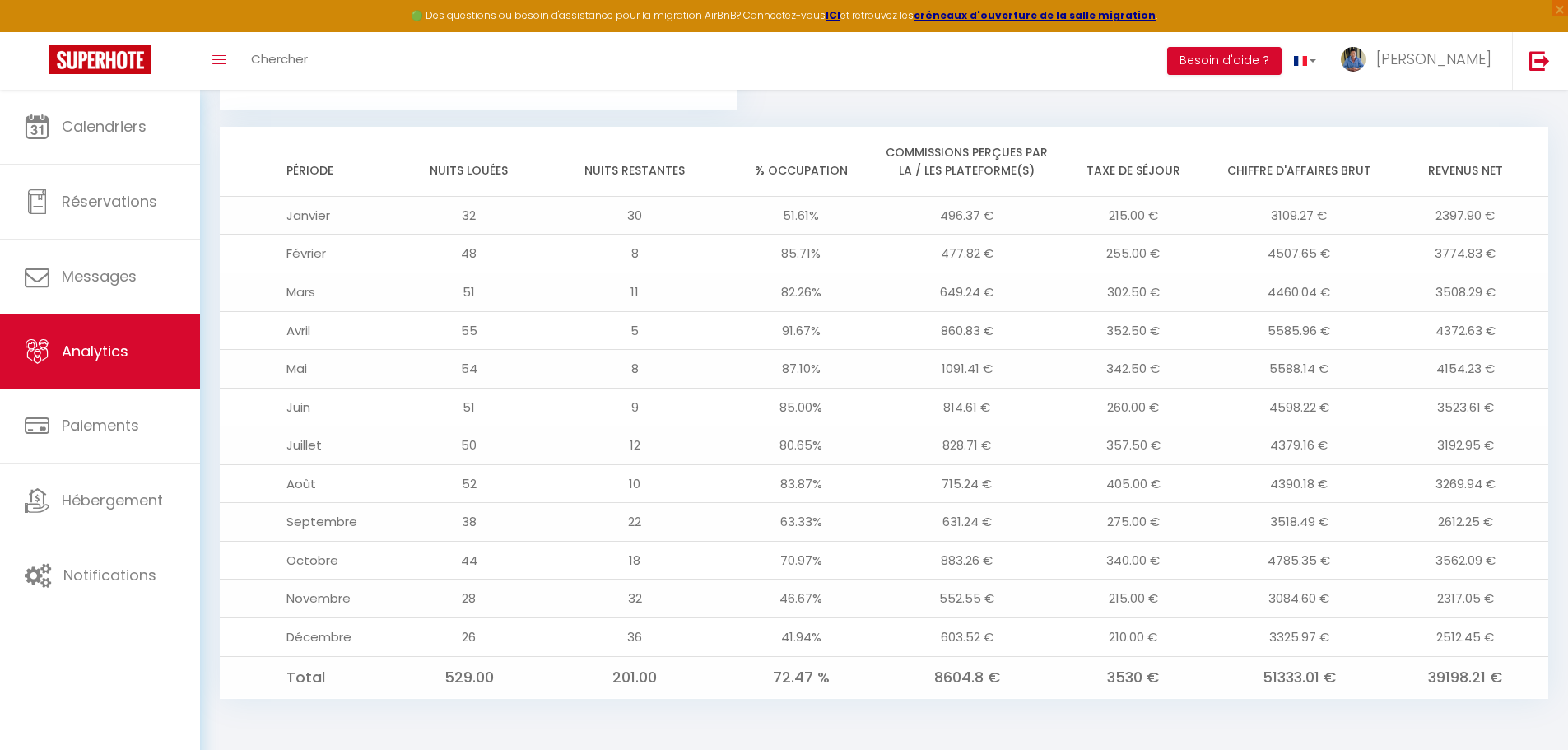
click at [519, 653] on td "26" at bounding box center [469, 637] width 166 height 39
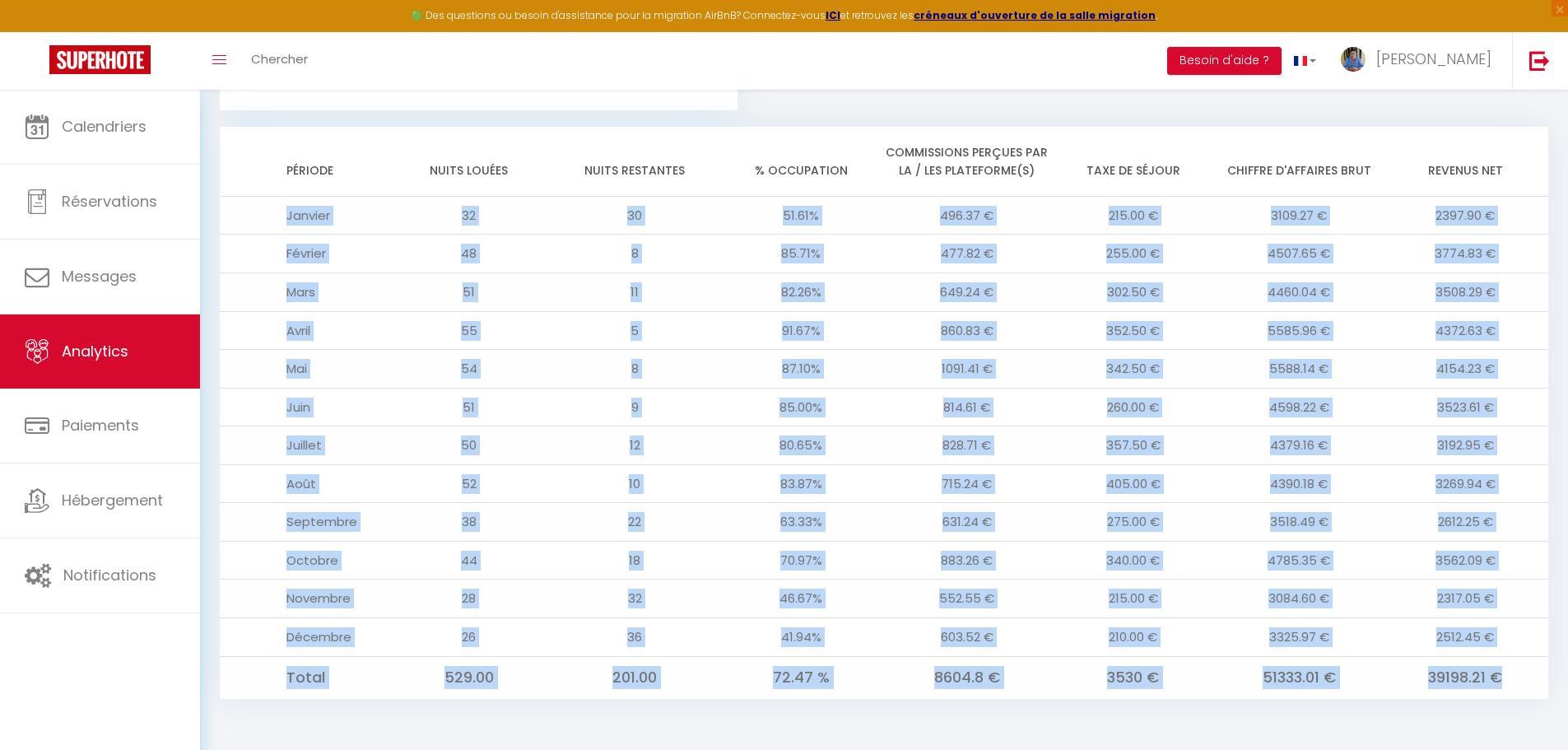
drag, startPoint x: 1511, startPoint y: 667, endPoint x: 254, endPoint y: 227, distance: 1331.8
click at [254, 227] on tbody "Janvier 32 30 51.61% 496.37 € 215.00 € 3109.27 € 2397.90 € Février 48 8 85.71% …" at bounding box center [884, 447] width 1329 height 502
click at [276, 227] on td "Janvier" at bounding box center [302, 215] width 166 height 39
drag, startPoint x: 286, startPoint y: 215, endPoint x: 1527, endPoint y: 669, distance: 1321.4
click at [1527, 669] on tbody "Janvier 32 30 51.61% 496.37 € 215.00 € 3109.27 € 2397.90 € Février 48 8 85.71% …" at bounding box center [884, 447] width 1329 height 502
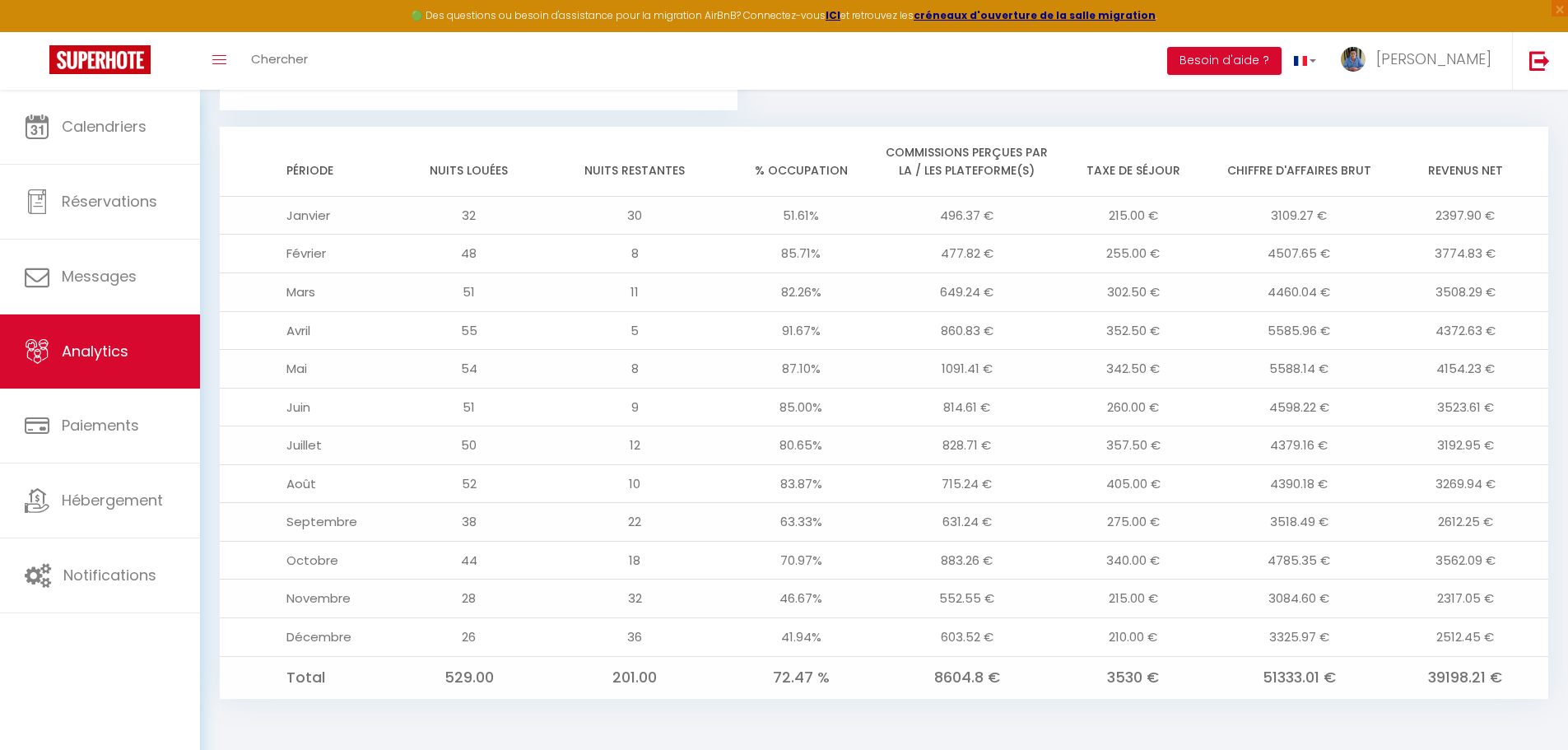
drag, startPoint x: 293, startPoint y: 444, endPoint x: 1490, endPoint y: 448, distance: 1197.0
click at [1490, 448] on tr "Juillet 50 12 80.65% 828.71 € 357.50 € 4379.16 € 3192.95 €" at bounding box center [884, 445] width 1329 height 39
click at [1494, 448] on td "3192.95 €" at bounding box center [1464, 445] width 166 height 39
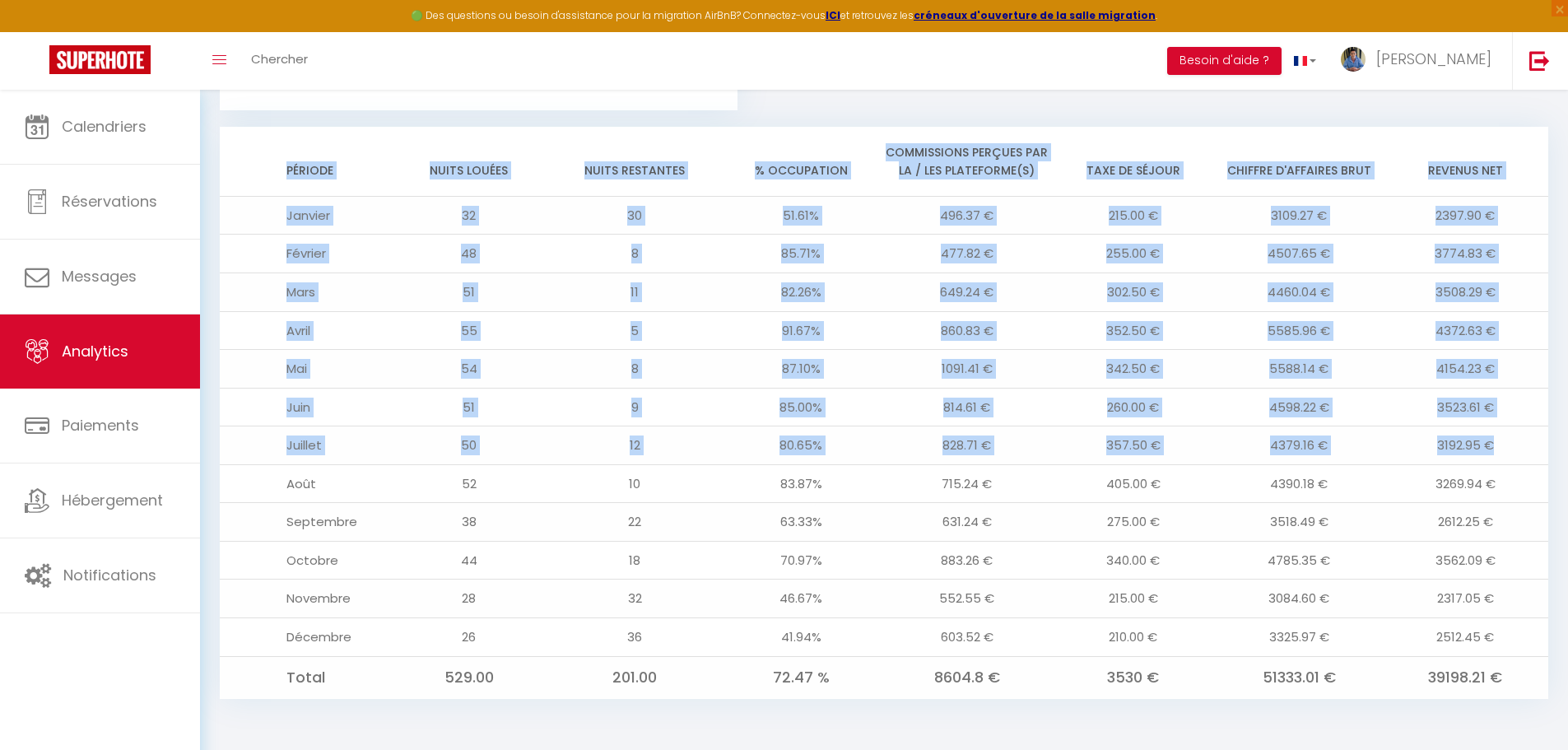
drag, startPoint x: 1491, startPoint y: 448, endPoint x: 217, endPoint y: 458, distance: 1274.0
click at [283, 395] on td "Juin" at bounding box center [302, 406] width 166 height 39
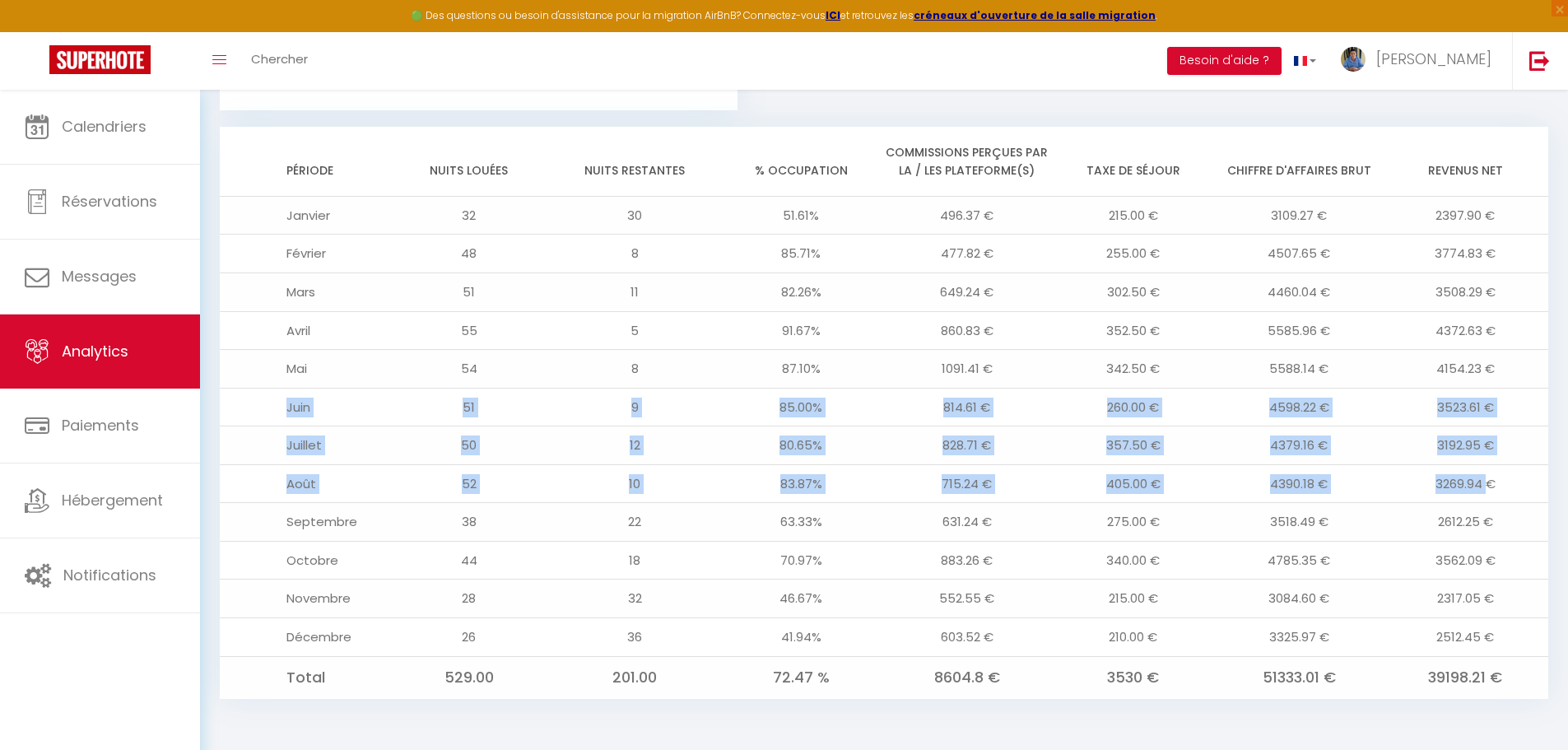
drag, startPoint x: 277, startPoint y: 407, endPoint x: 1484, endPoint y: 474, distance: 1208.9
click at [1484, 474] on tbody "Janvier 32 30 51.61% 496.37 € 215.00 € 3109.27 € 2397.90 € Février 48 8 85.71% …" at bounding box center [884, 447] width 1329 height 502
click at [1230, 500] on td "4390.18 €" at bounding box center [1299, 483] width 166 height 39
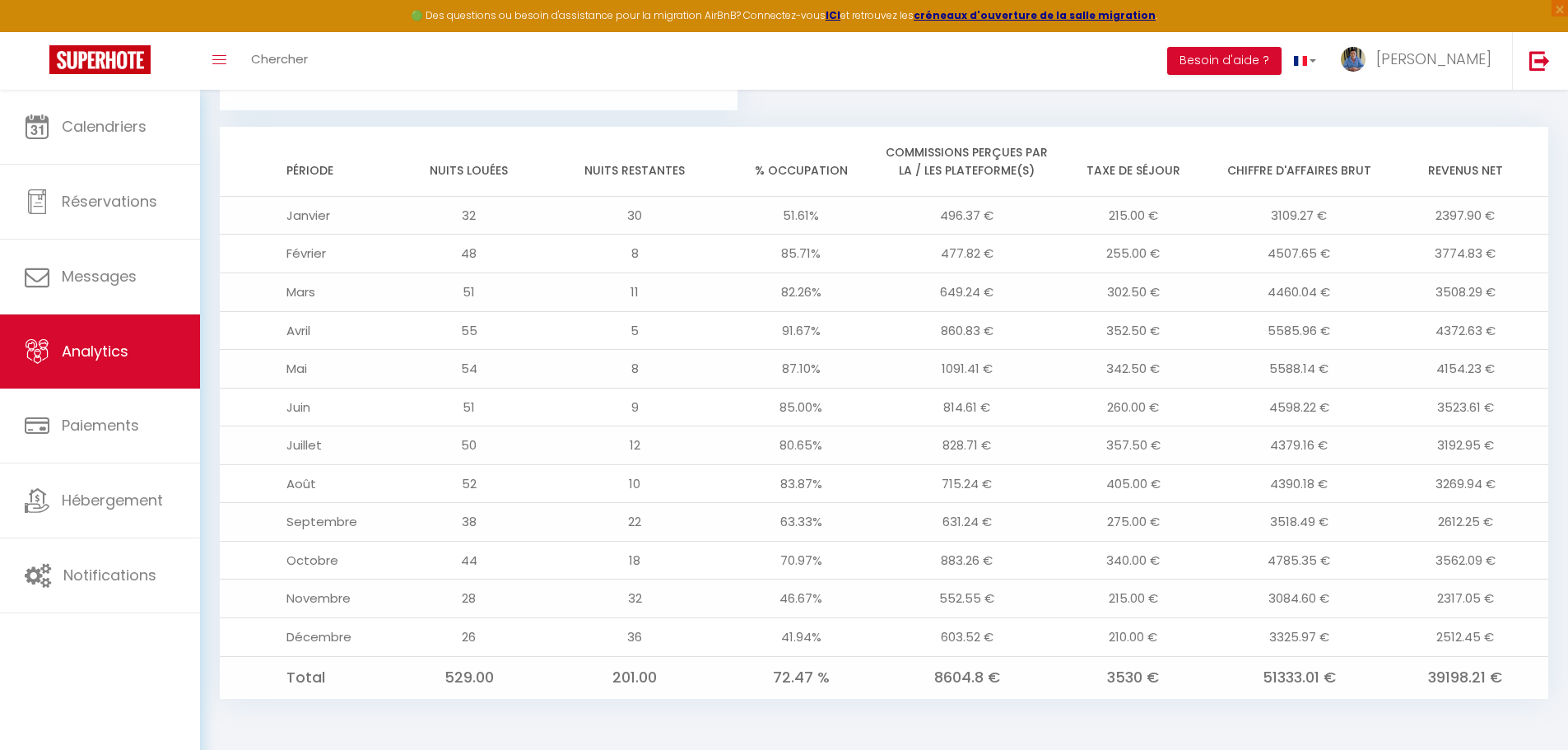
click at [1319, 516] on td "3518.49 €" at bounding box center [1299, 522] width 166 height 39
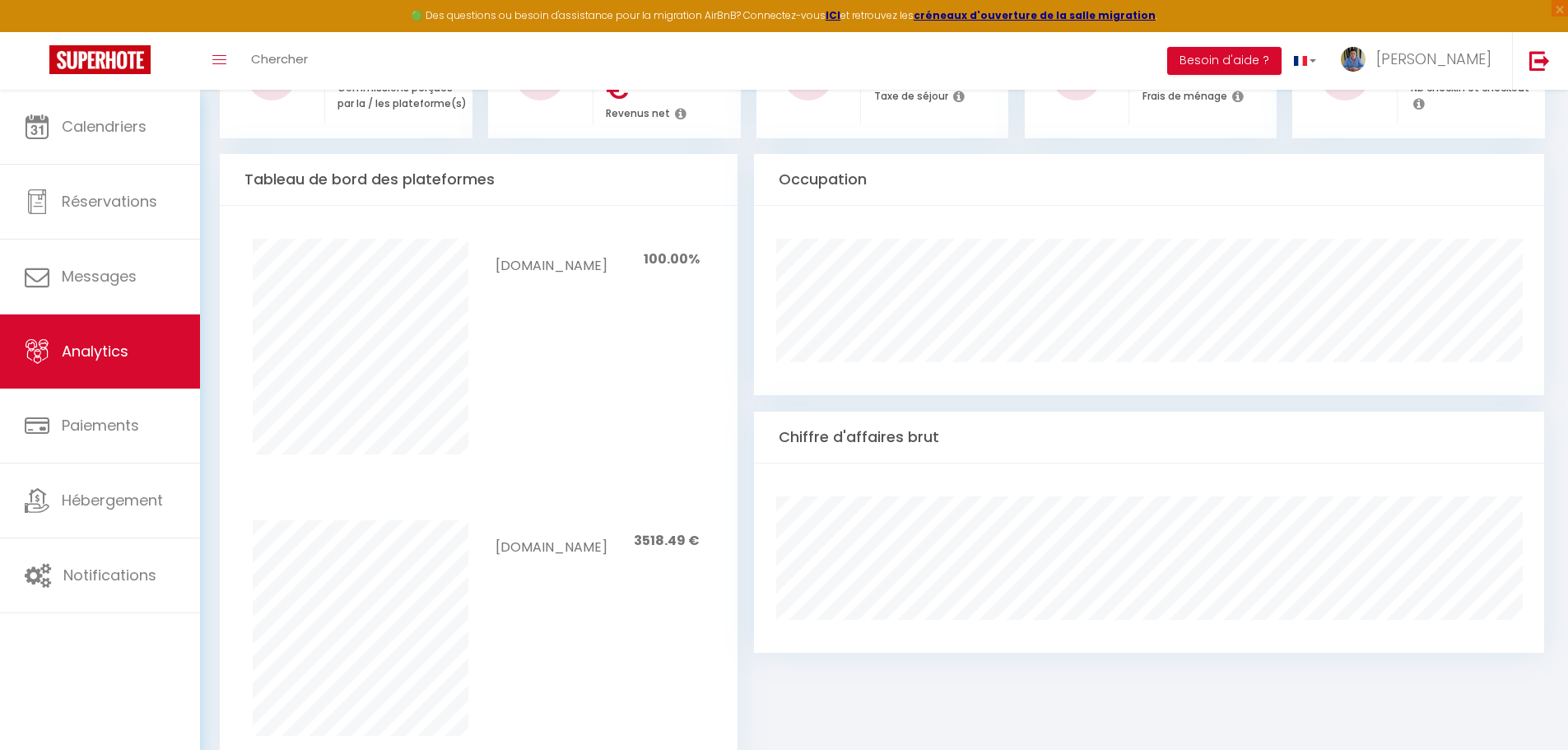
scroll to position [0, 0]
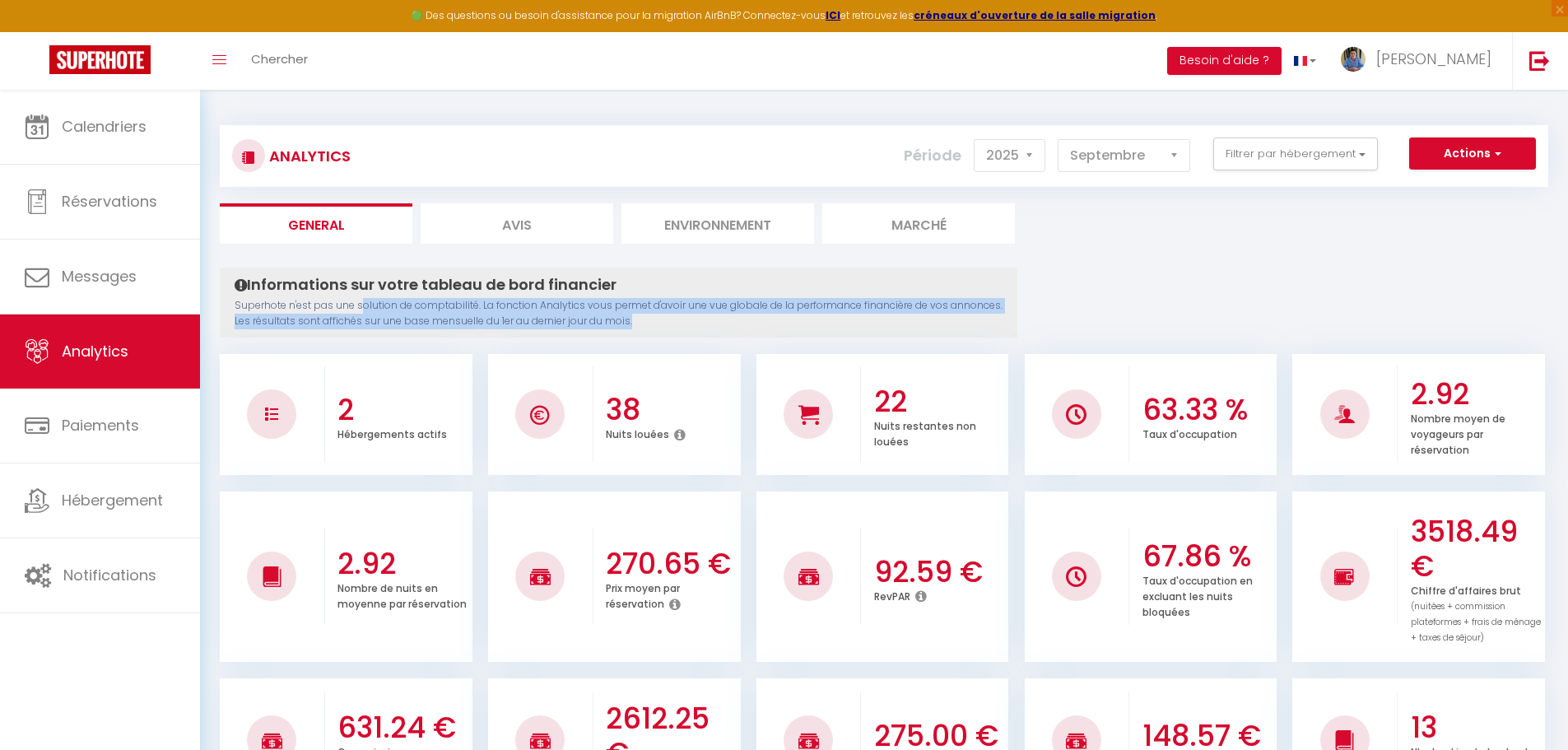
drag, startPoint x: 649, startPoint y: 327, endPoint x: 361, endPoint y: 308, distance: 288.6
click at [361, 308] on p "Superhote n'est pas une solution de comptabilité. La fonction Analytics vous pe…" at bounding box center [618, 313] width 768 height 31
click at [651, 330] on div "Informations sur votre tableau de bord financier Superhote n'est pas une soluti…" at bounding box center [618, 302] width 797 height 70
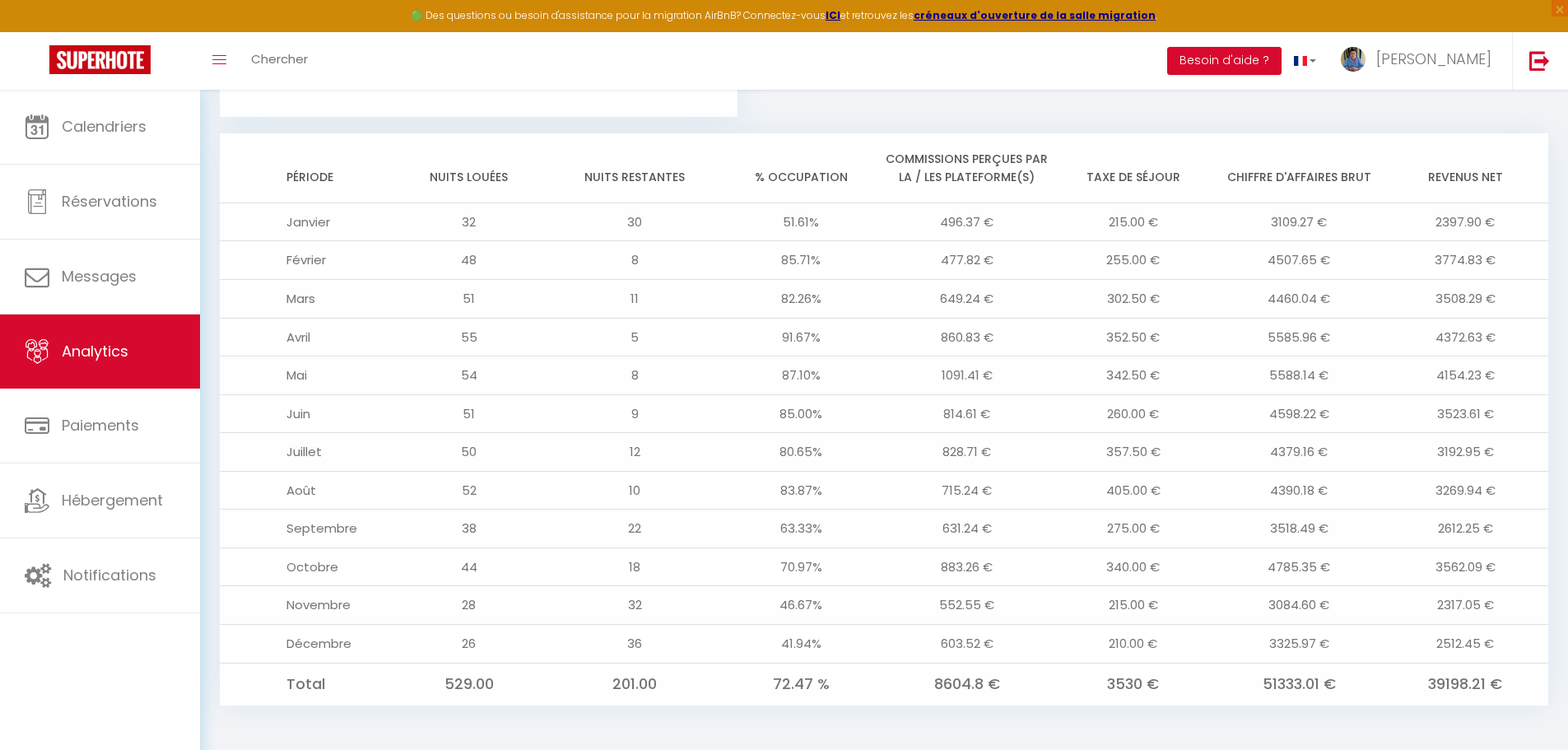
scroll to position [1316, 0]
drag, startPoint x: 1427, startPoint y: 519, endPoint x: 1502, endPoint y: 530, distance: 75.8
click at [1502, 530] on td "2612.25 €" at bounding box center [1464, 528] width 166 height 39
drag, startPoint x: 286, startPoint y: 527, endPoint x: 1489, endPoint y: 532, distance: 1203.0
click at [1489, 532] on tr "Septembre 38 22 63.33% 631.24 € 275.00 € 3518.49 € 2612.25 €" at bounding box center [884, 528] width 1329 height 39
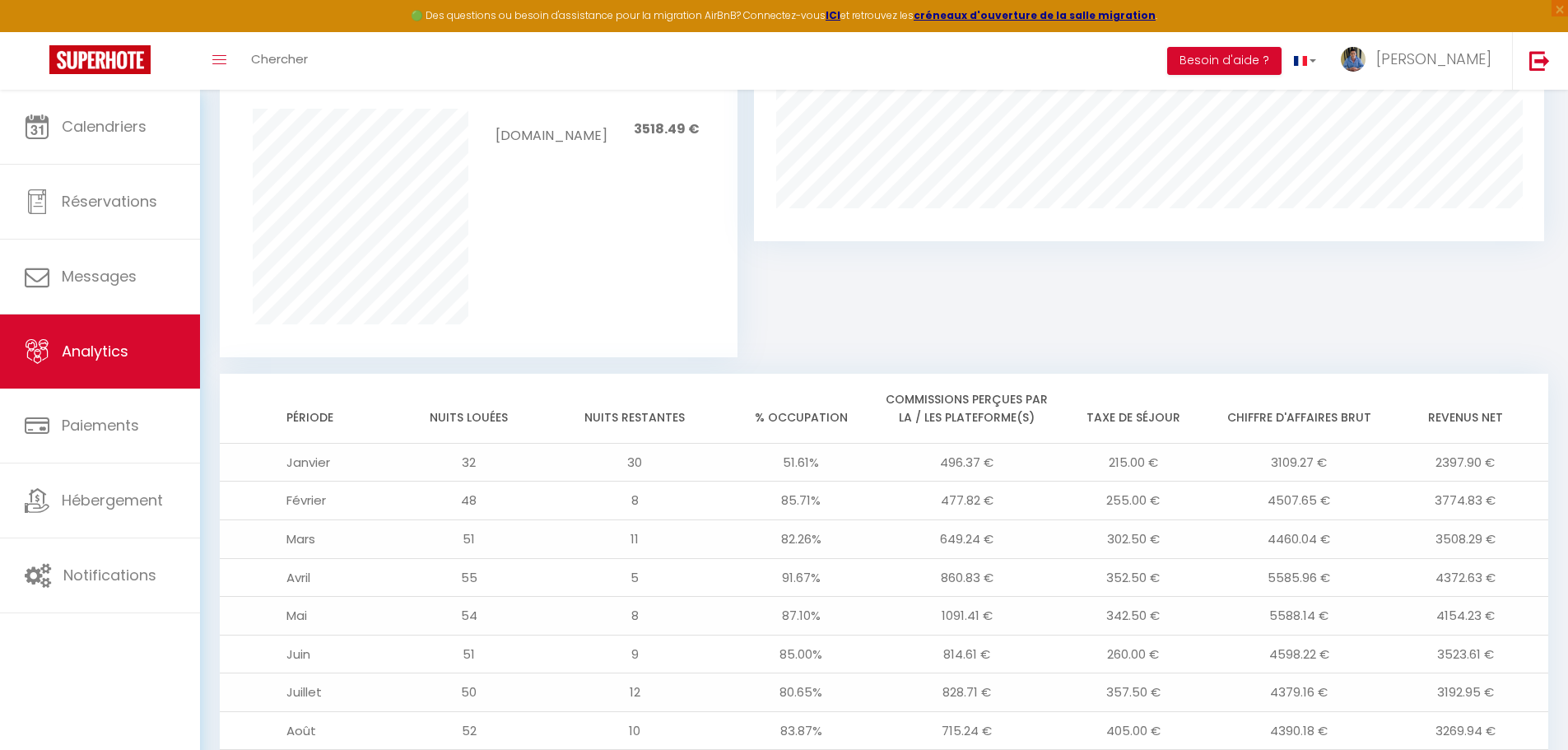
scroll to position [1322, 0]
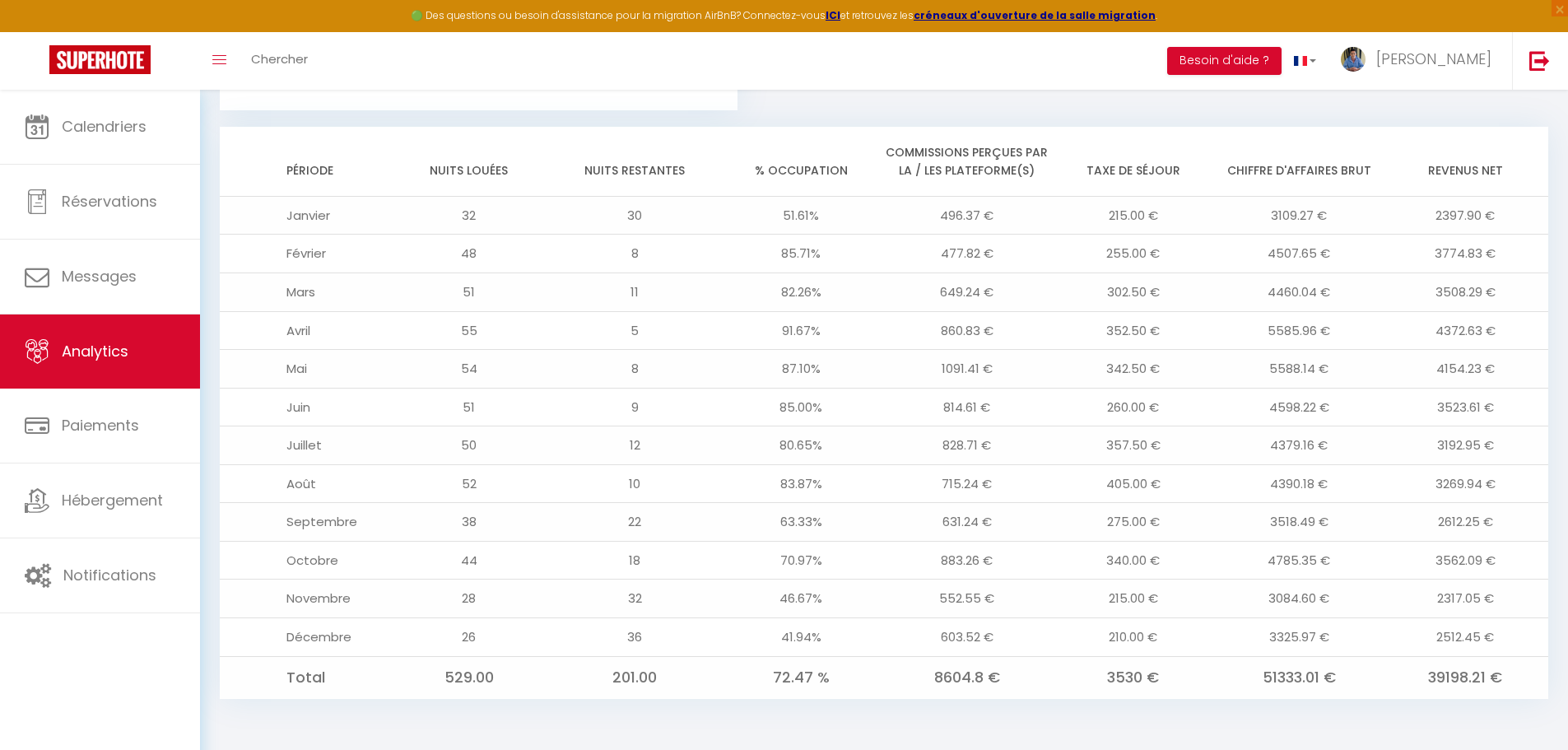
click at [316, 560] on td "Octobre" at bounding box center [302, 560] width 166 height 39
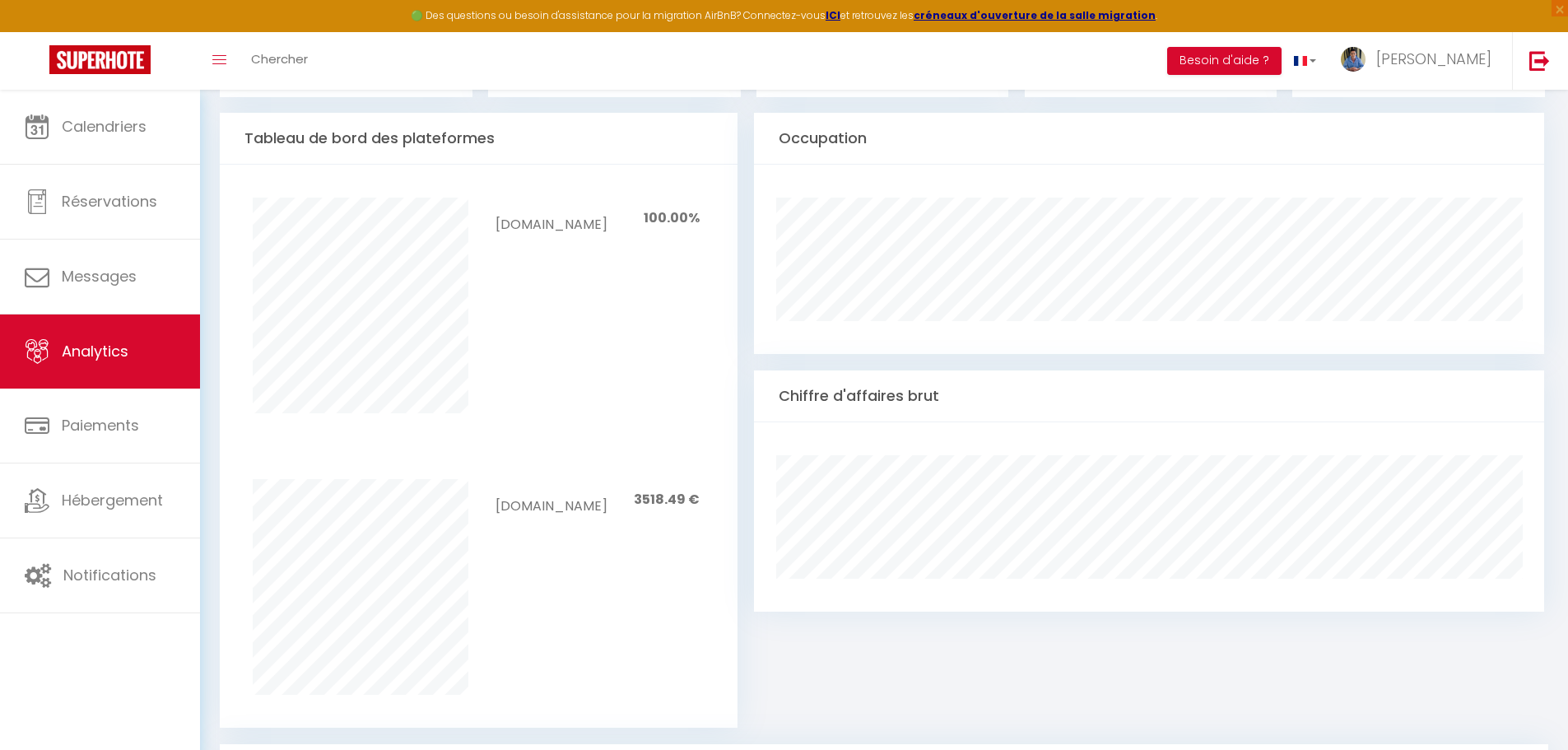
scroll to position [664, 0]
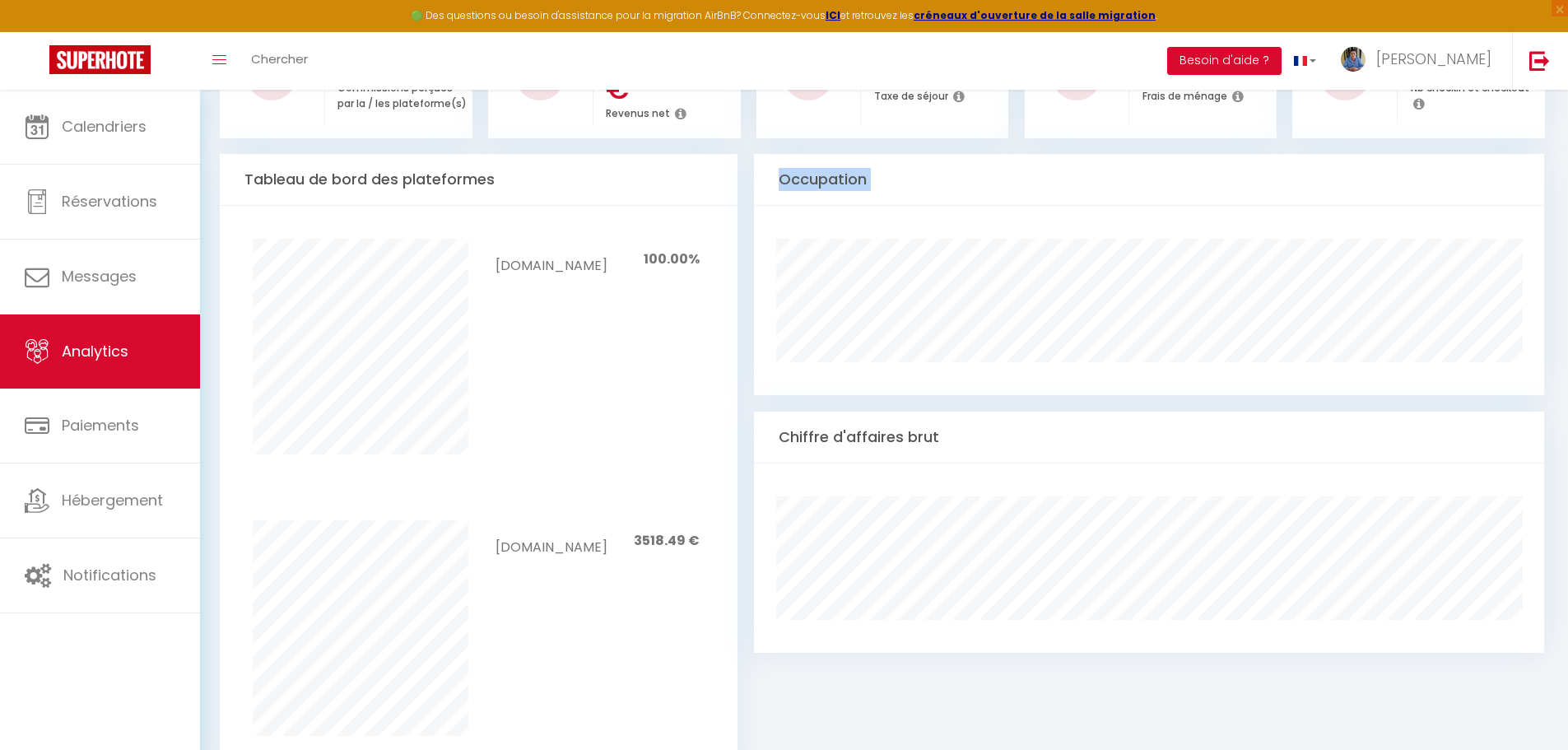
click at [1400, 334] on div "Occupation" at bounding box center [1149, 274] width 790 height 241
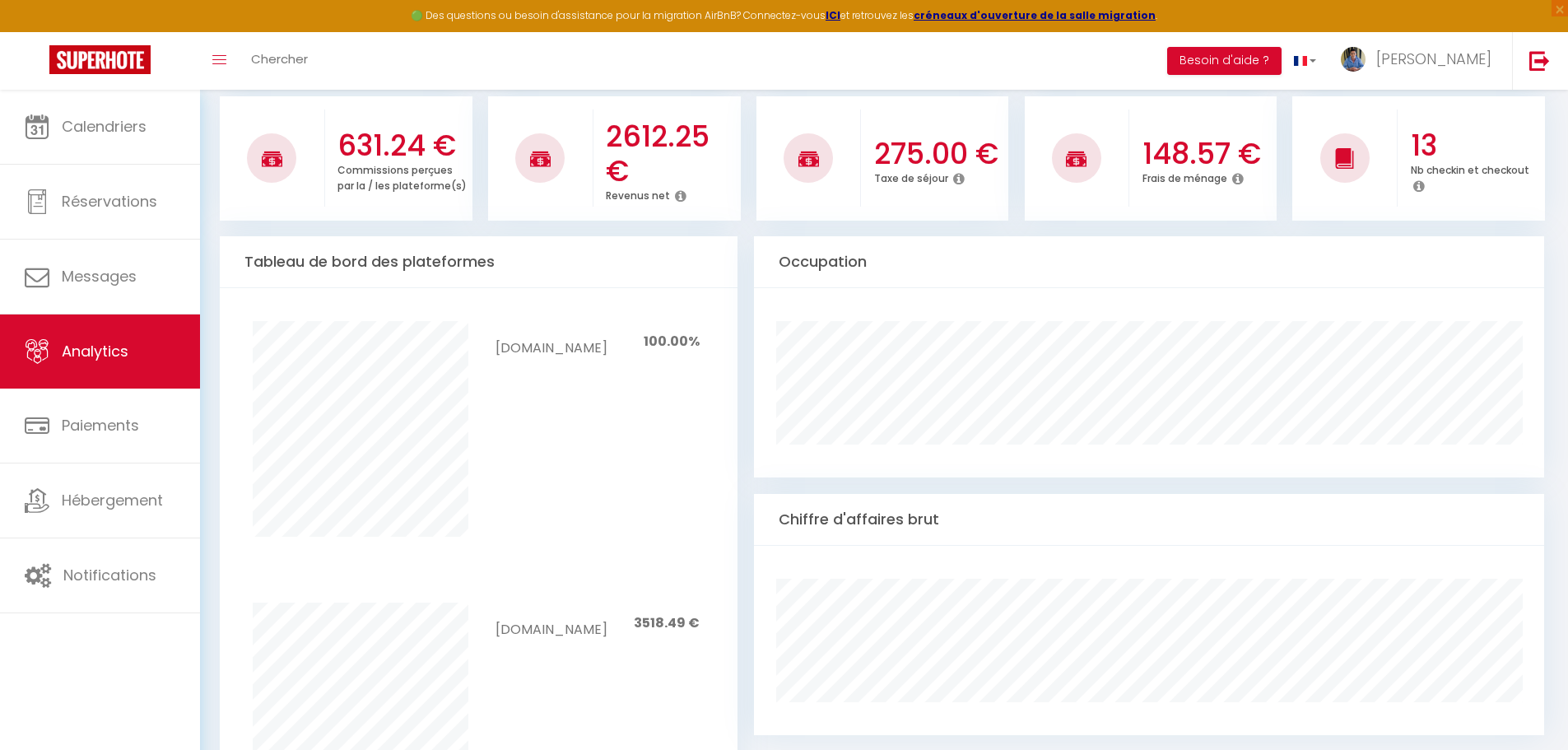
click at [564, 521] on div "Pas de canaux à afficher [DOMAIN_NAME] 100.00%" at bounding box center [479, 429] width 540 height 282
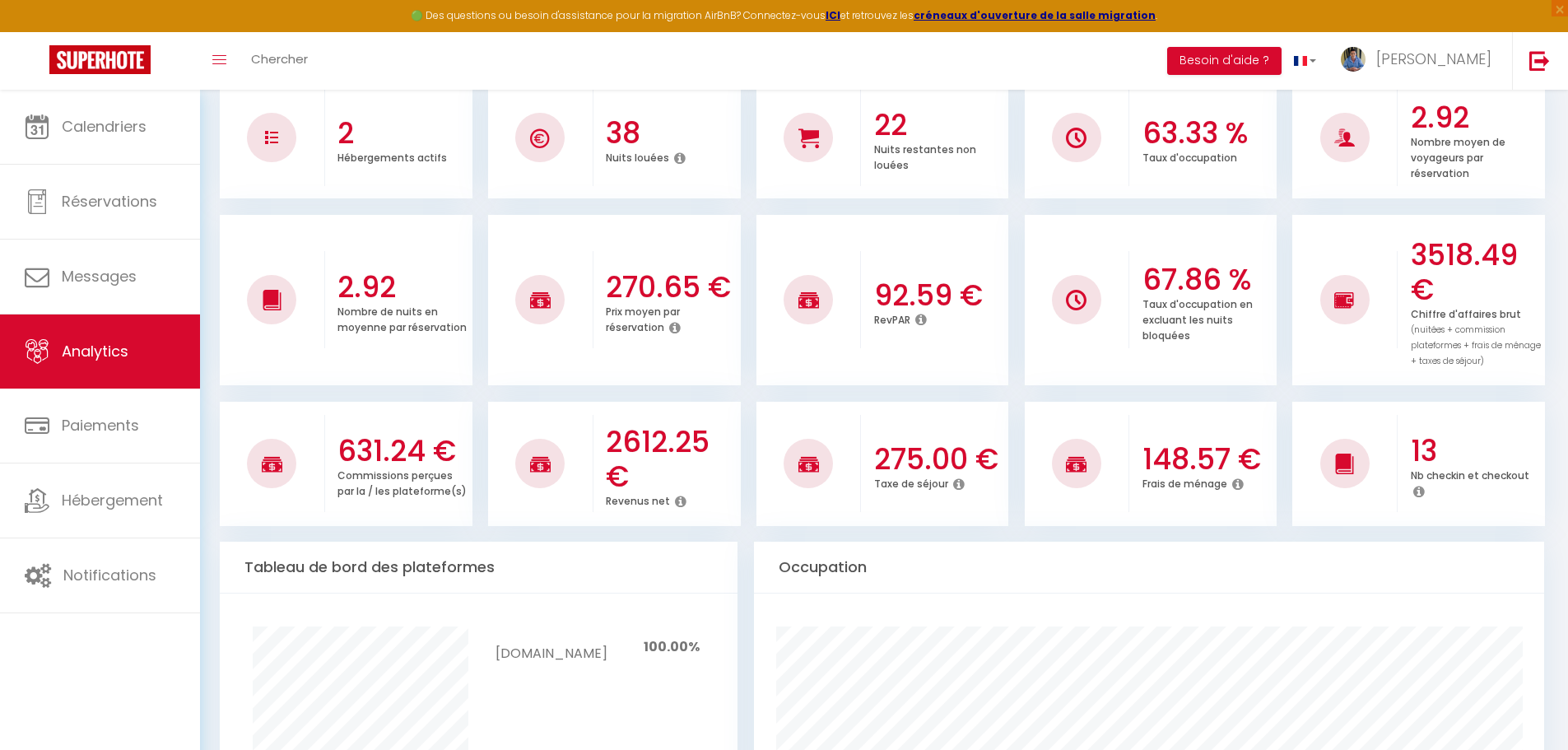
scroll to position [329, 0]
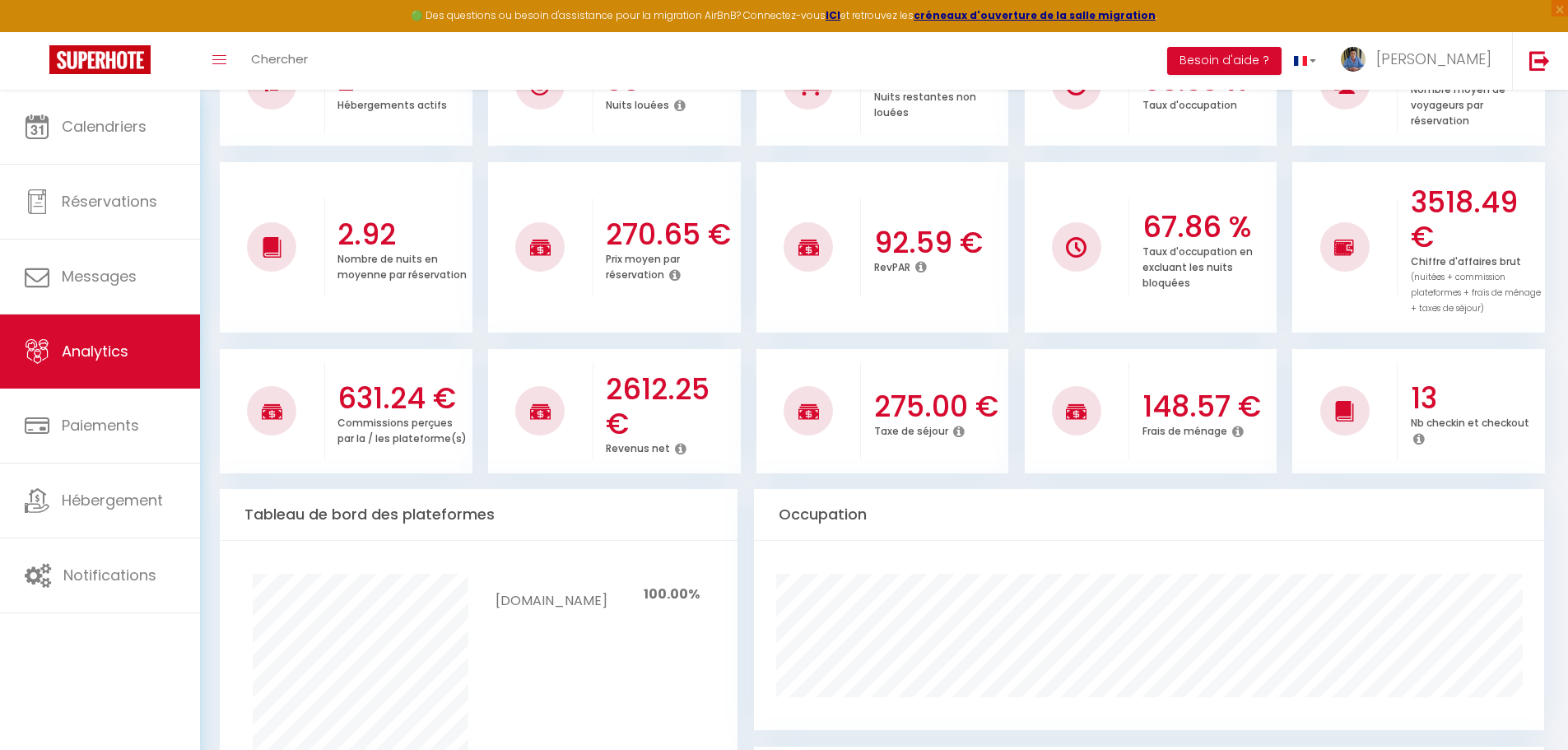
click at [677, 447] on icon at bounding box center [680, 448] width 11 height 13
click at [652, 422] on h3 "2612.25 €" at bounding box center [671, 406] width 131 height 69
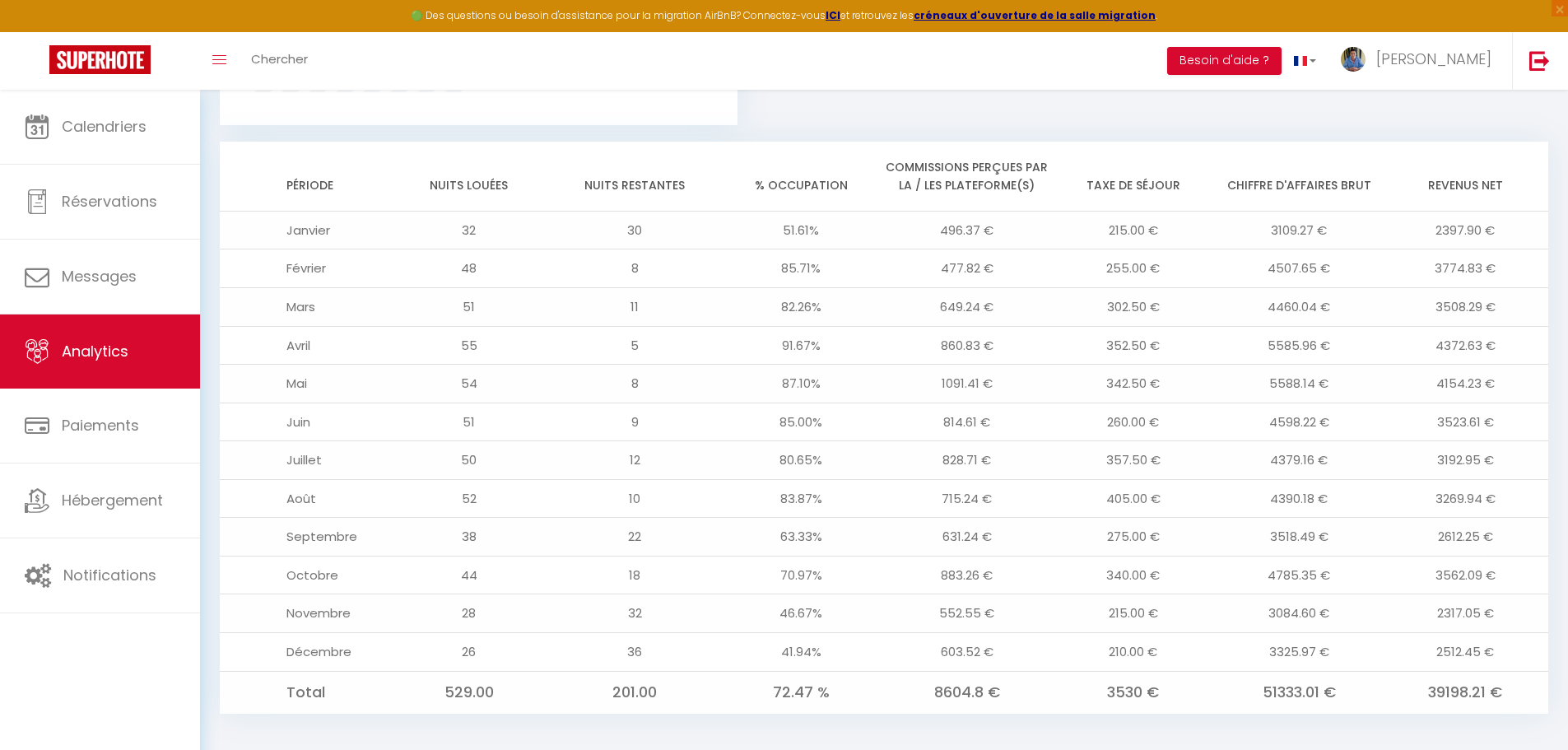
scroll to position [1322, 0]
